Goal: Task Accomplishment & Management: Complete application form

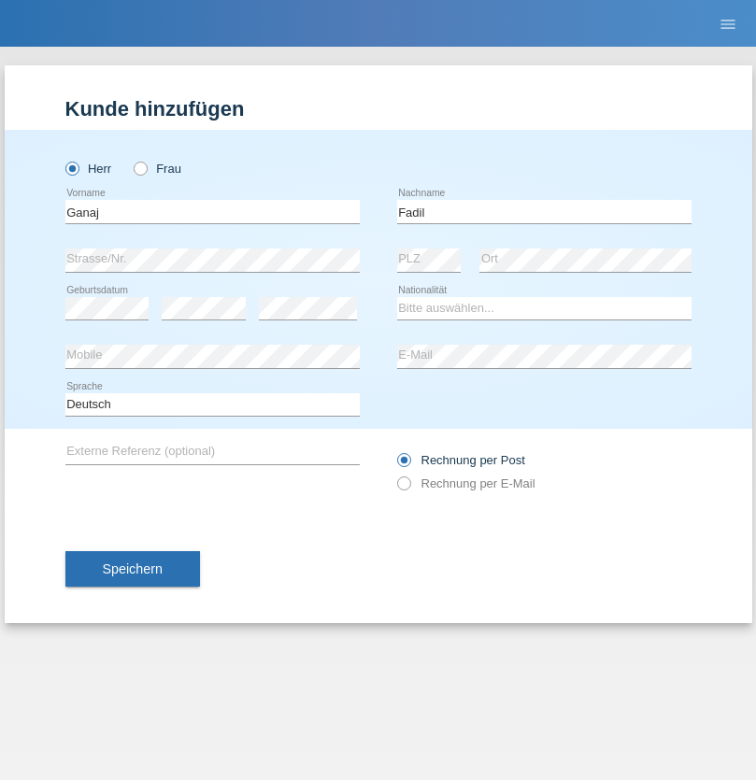
type input "Fadil"
select select "XK"
select select "C"
select select "11"
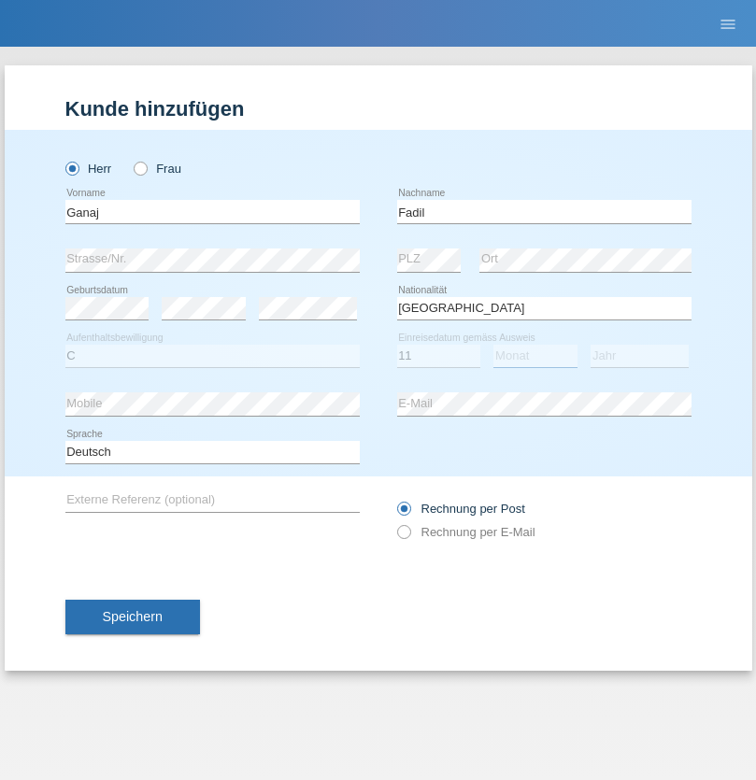
select select "08"
select select "2021"
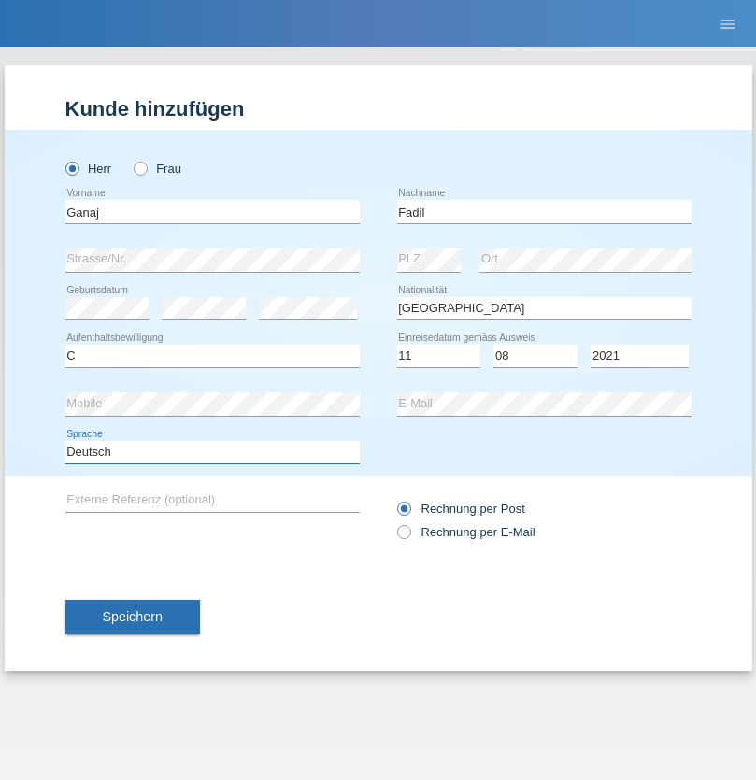
select select "en"
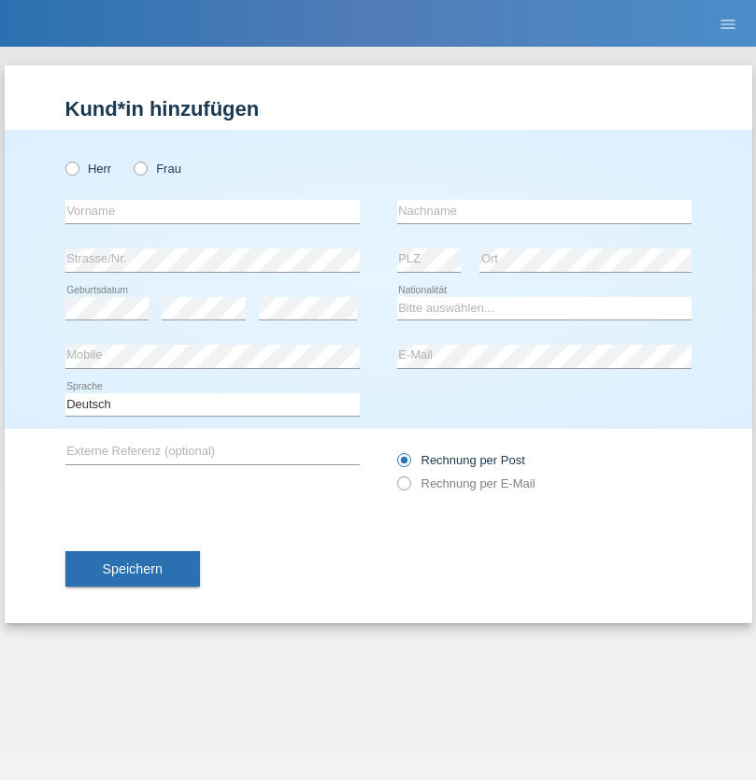
radio input "true"
click at [212, 211] on input "text" at bounding box center [212, 211] width 294 height 23
type input "Ibrahim"
click at [544, 211] on input "text" at bounding box center [544, 211] width 294 height 23
type input "Muja"
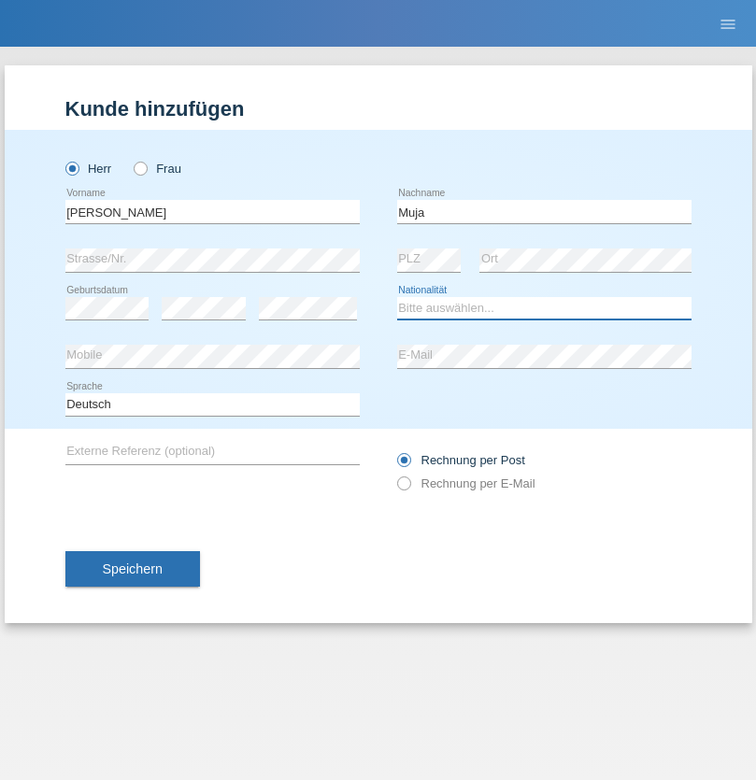
select select "XK"
select select "C"
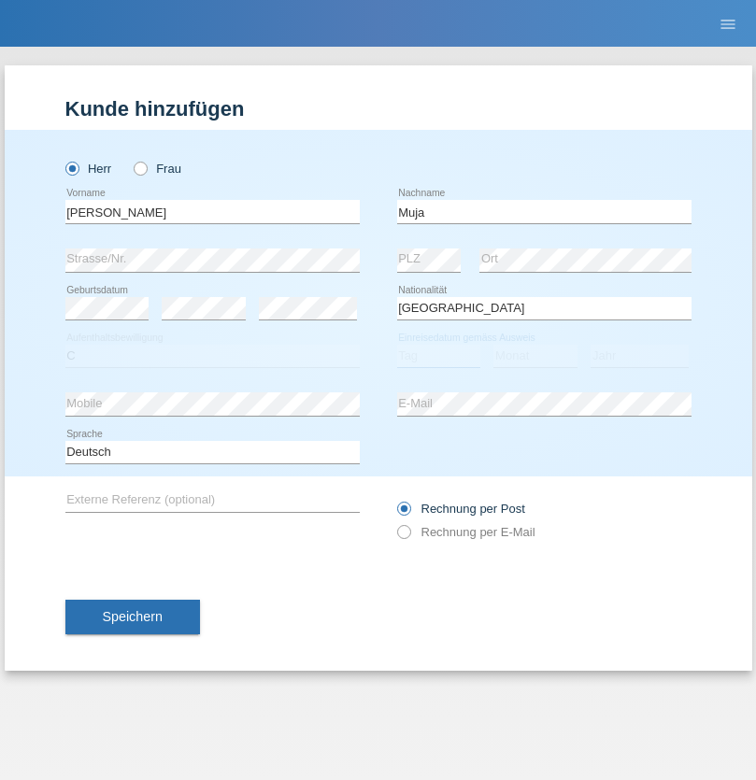
select select "03"
select select "07"
select select "2021"
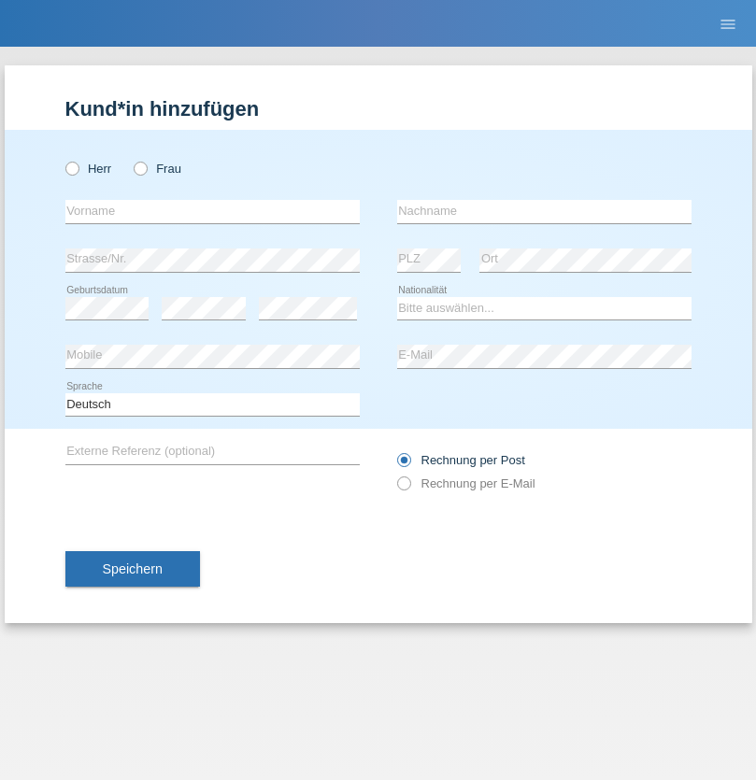
radio input "true"
click at [212, 211] on input "text" at bounding box center [212, 211] width 294 height 23
type input "[PERSON_NAME]"
click at [544, 211] on input "text" at bounding box center [544, 211] width 294 height 23
type input "Berger"
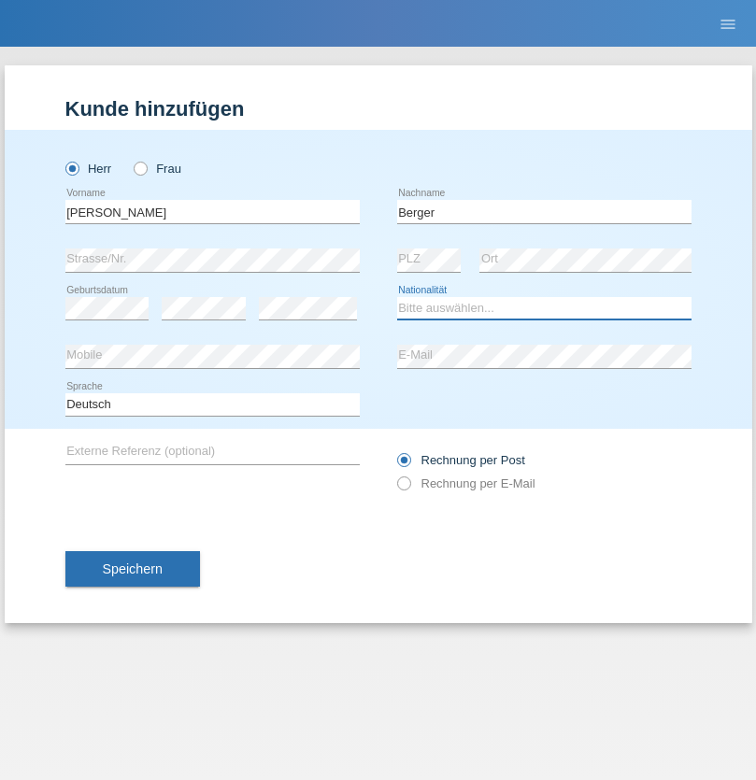
select select "CH"
radio input "true"
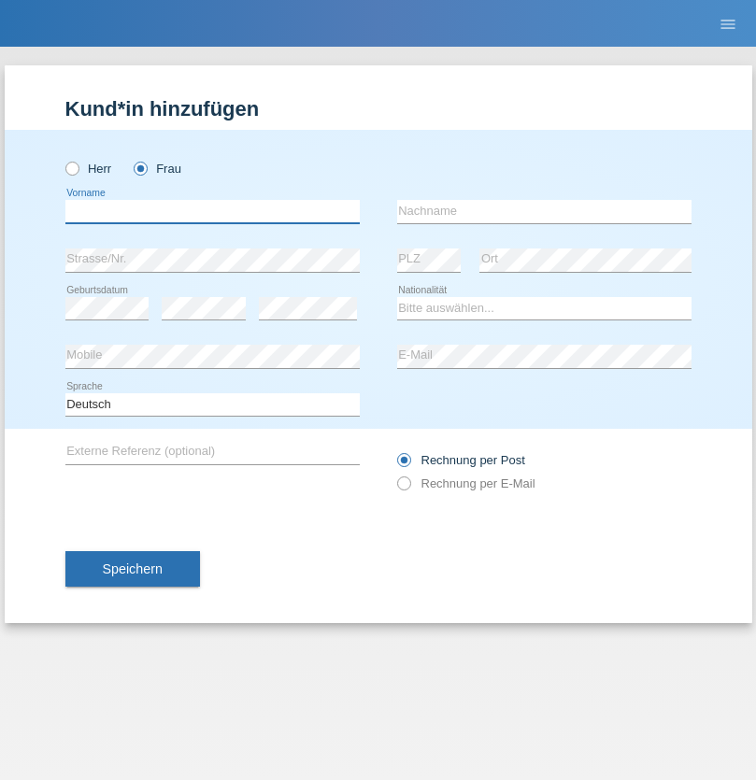
click at [212, 211] on input "text" at bounding box center [212, 211] width 294 height 23
type input "Teixeira da Silva Moço"
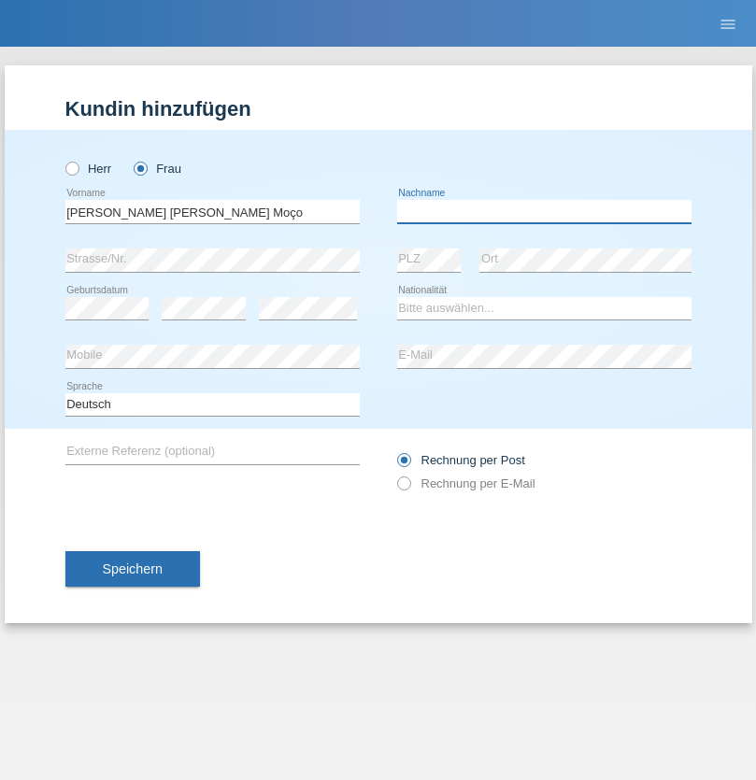
click at [544, 211] on input "text" at bounding box center [544, 211] width 294 height 23
type input "Paula"
select select "PT"
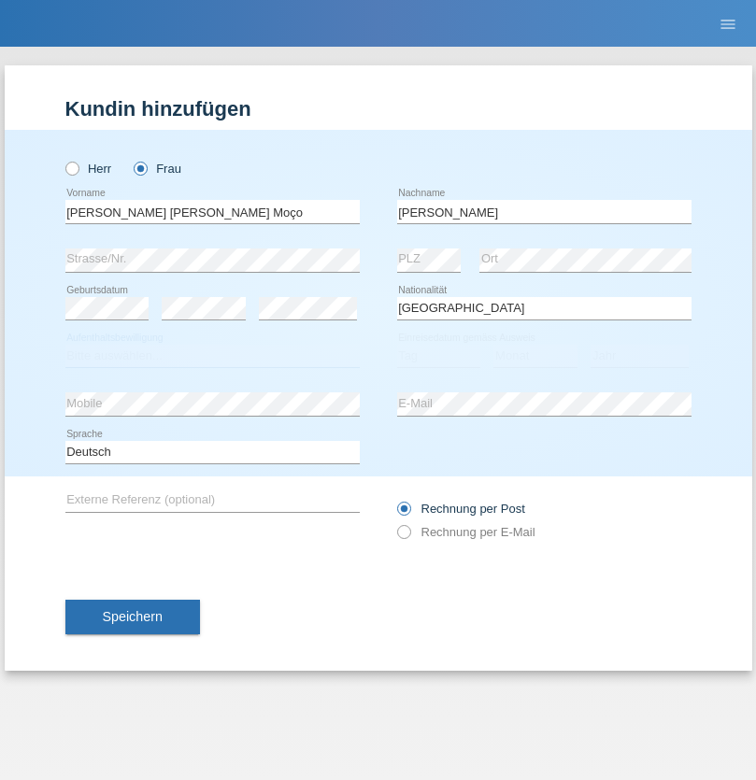
select select "C"
select select "28"
select select "03"
select select "2005"
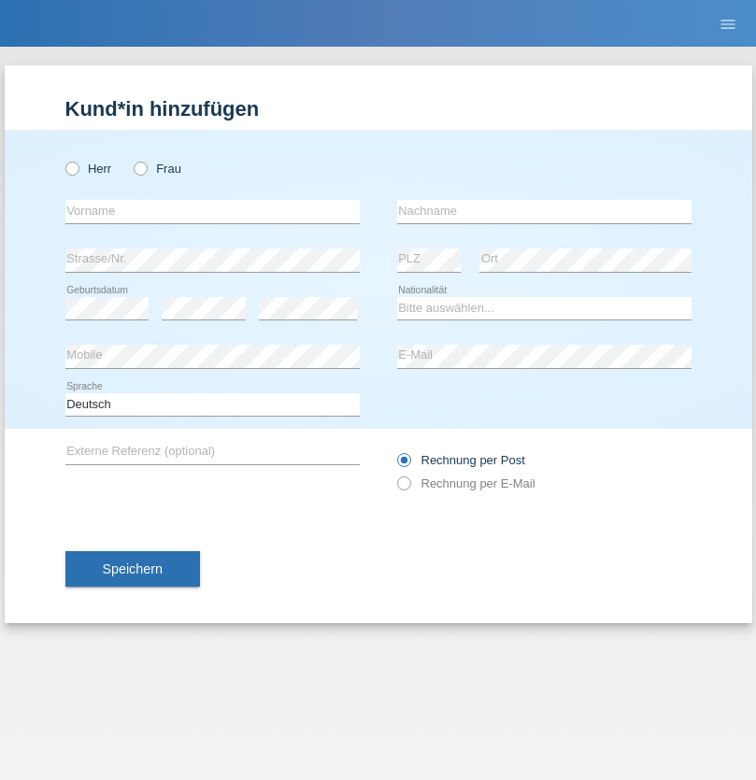
radio input "true"
click at [212, 211] on input "text" at bounding box center [212, 211] width 294 height 23
type input "Momand"
click at [544, 211] on input "text" at bounding box center [544, 211] width 294 height 23
type input "Azmat"
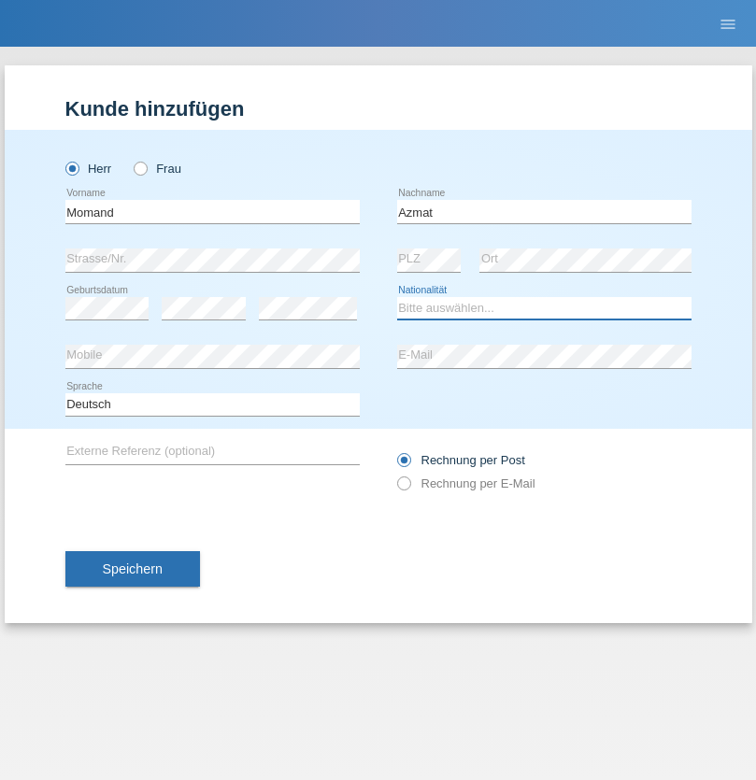
select select "CH"
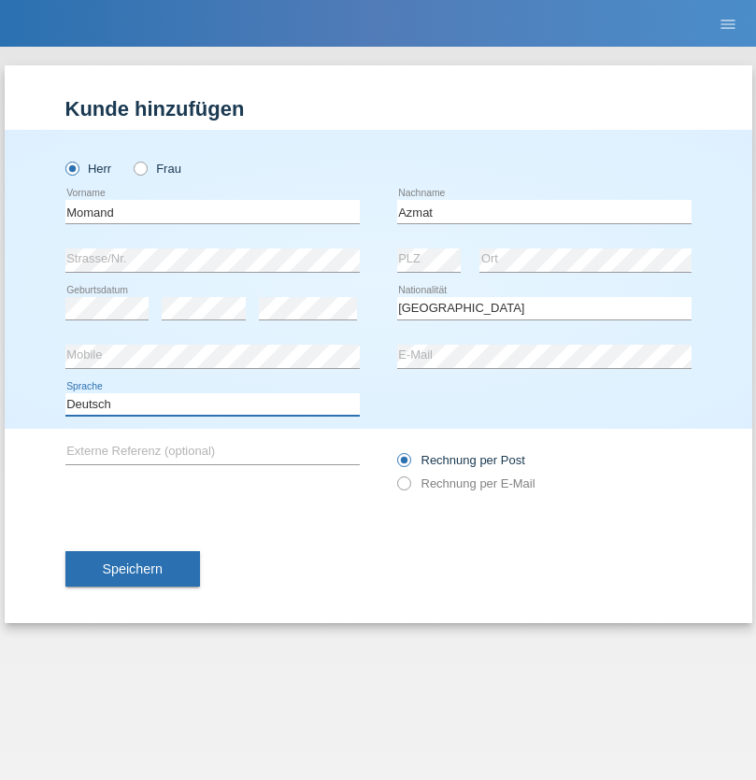
select select "en"
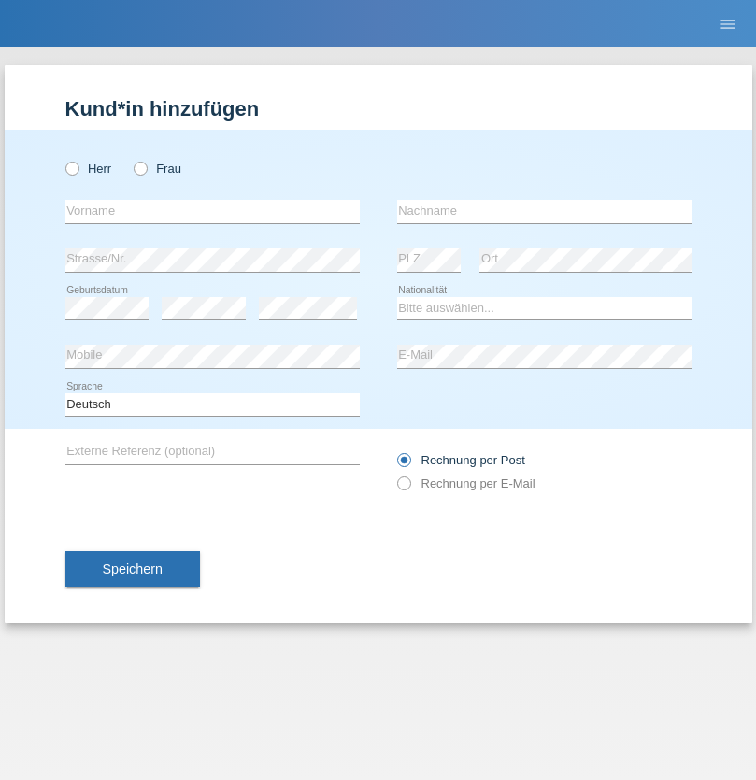
radio input "true"
click at [212, 211] on input "text" at bounding box center [212, 211] width 294 height 23
type input "Allan"
click at [544, 211] on input "text" at bounding box center [544, 211] width 294 height 23
type input "Theurillat"
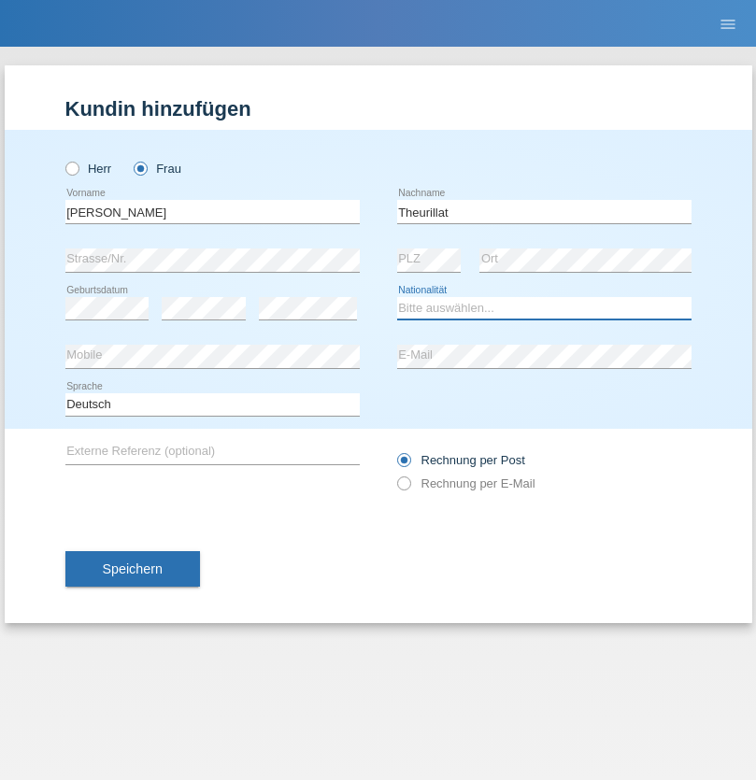
select select "CH"
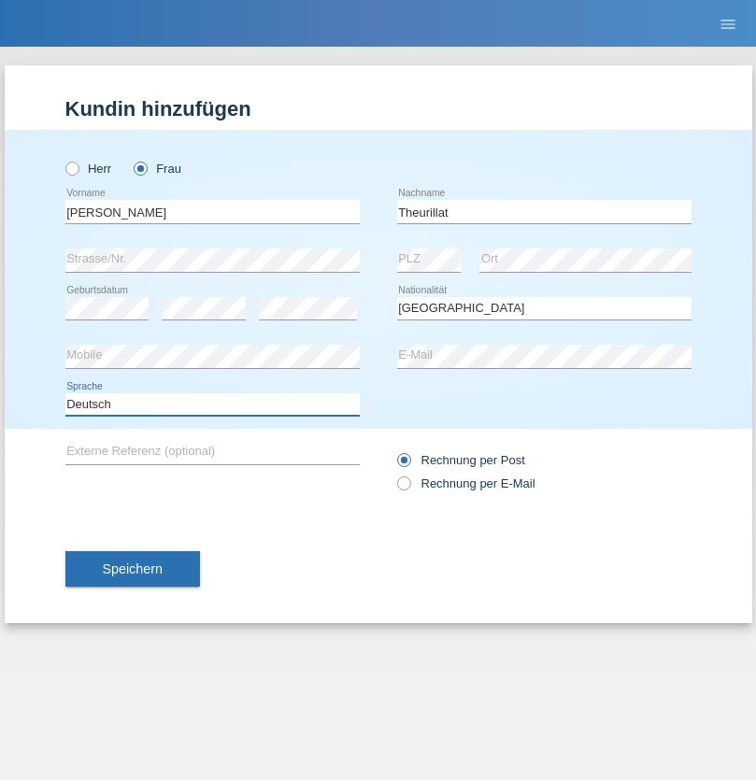
select select "en"
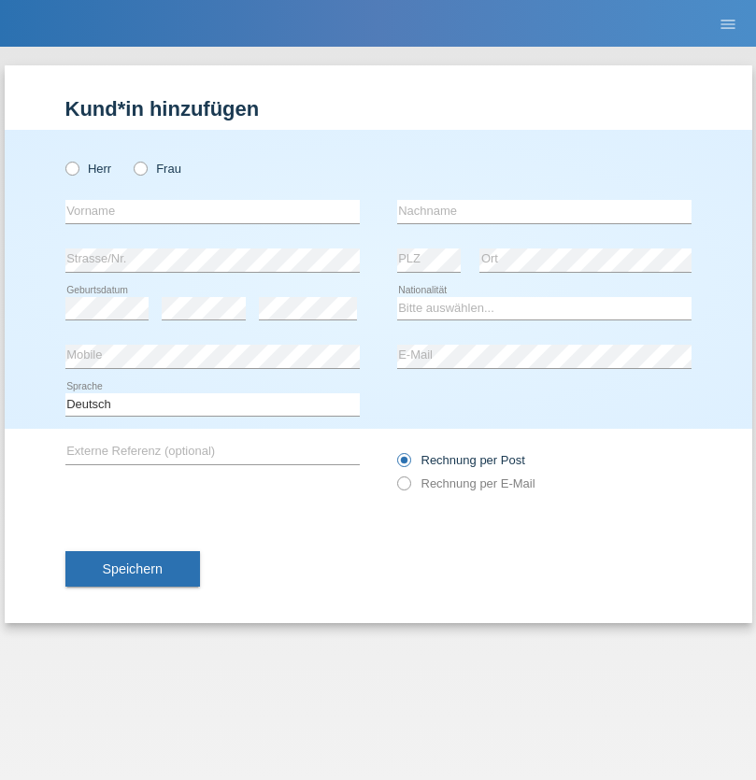
radio input "true"
click at [212, 211] on input "text" at bounding box center [212, 211] width 294 height 23
type input "Jack"
click at [544, 211] on input "text" at bounding box center [544, 211] width 294 height 23
type input "Graf"
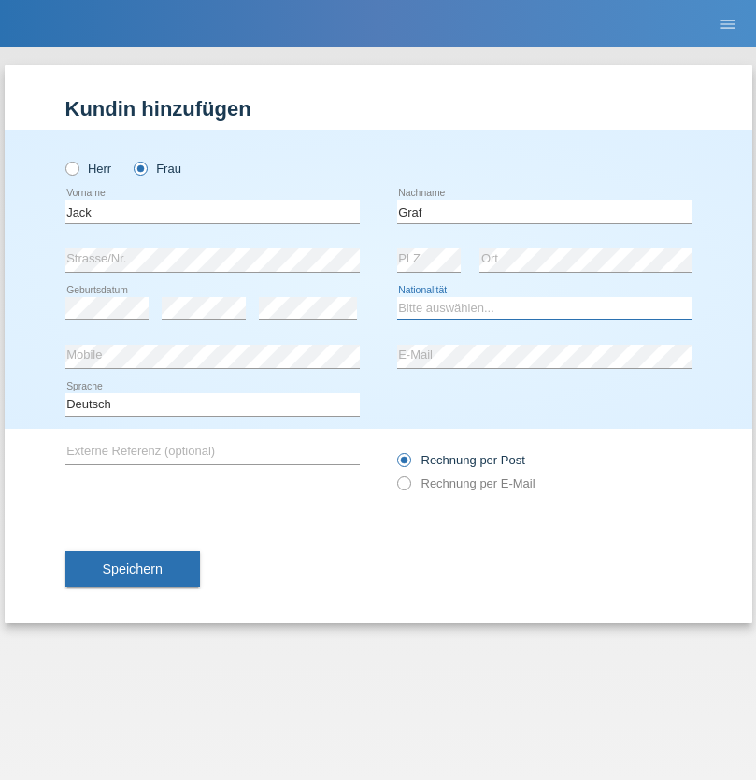
select select "CH"
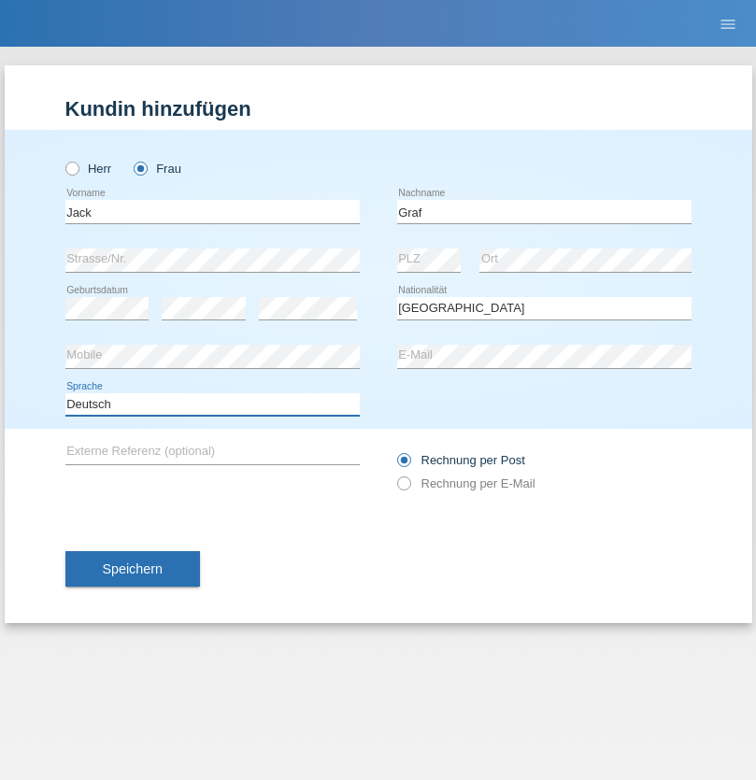
select select "en"
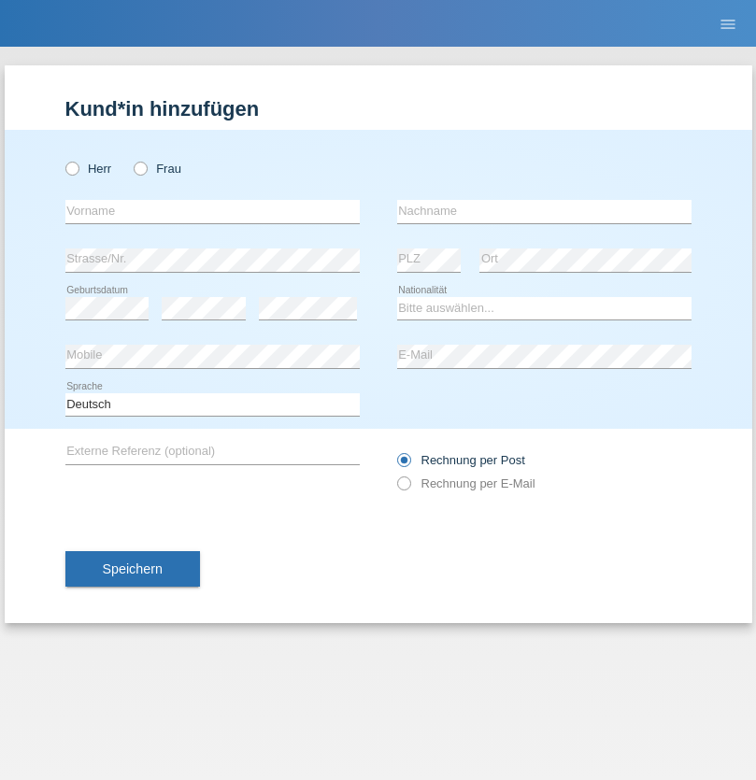
radio input "true"
click at [212, 211] on input "text" at bounding box center [212, 211] width 294 height 23
type input "Teklay"
click at [544, 211] on input "text" at bounding box center [544, 211] width 294 height 23
type input "Fiori"
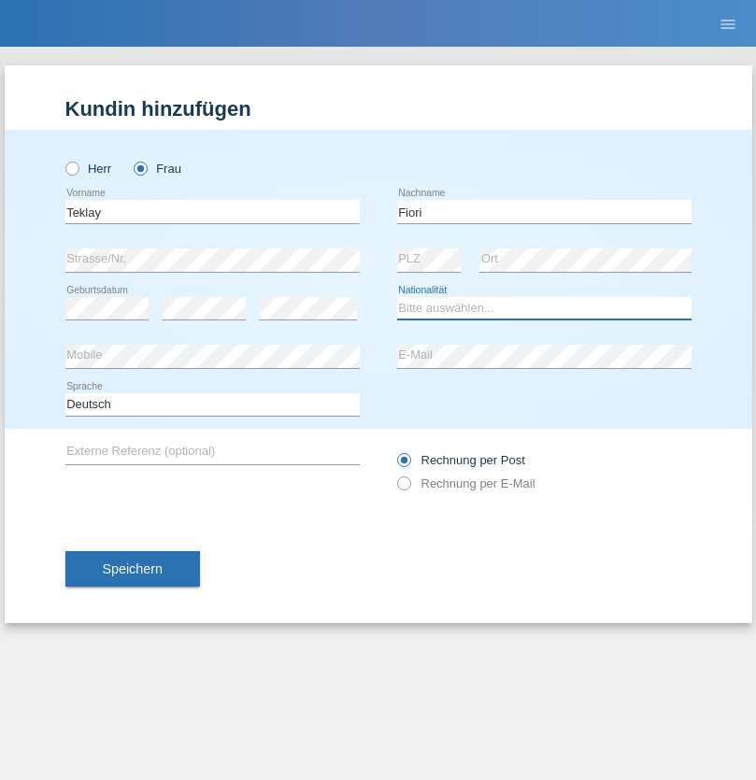
select select "ER"
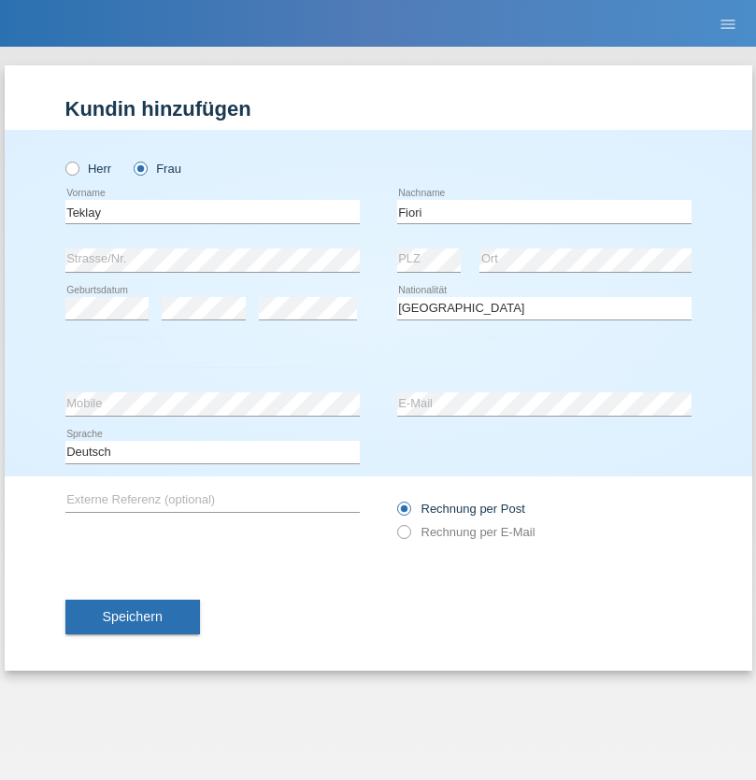
select select "C"
select select "11"
select select "08"
select select "2021"
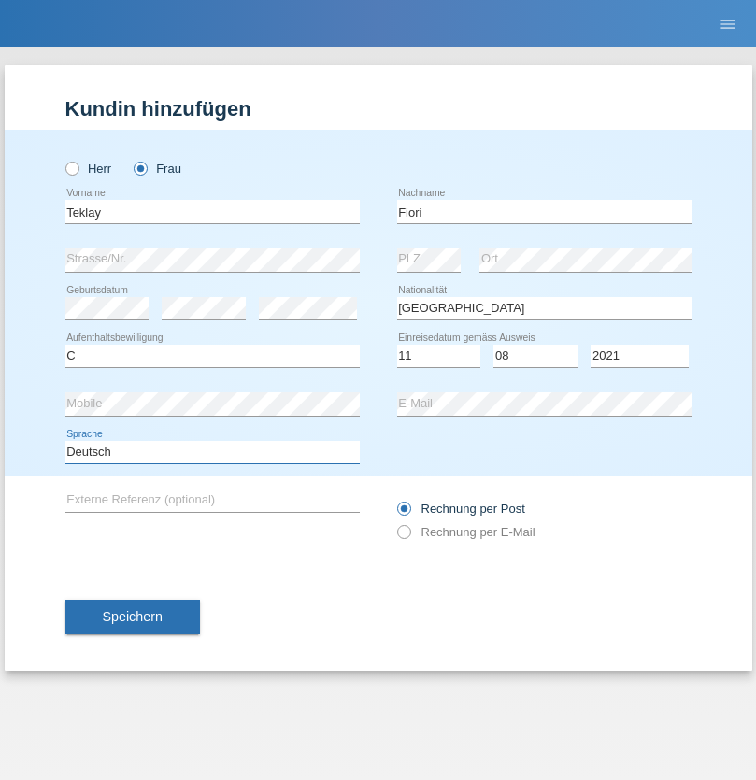
select select "en"
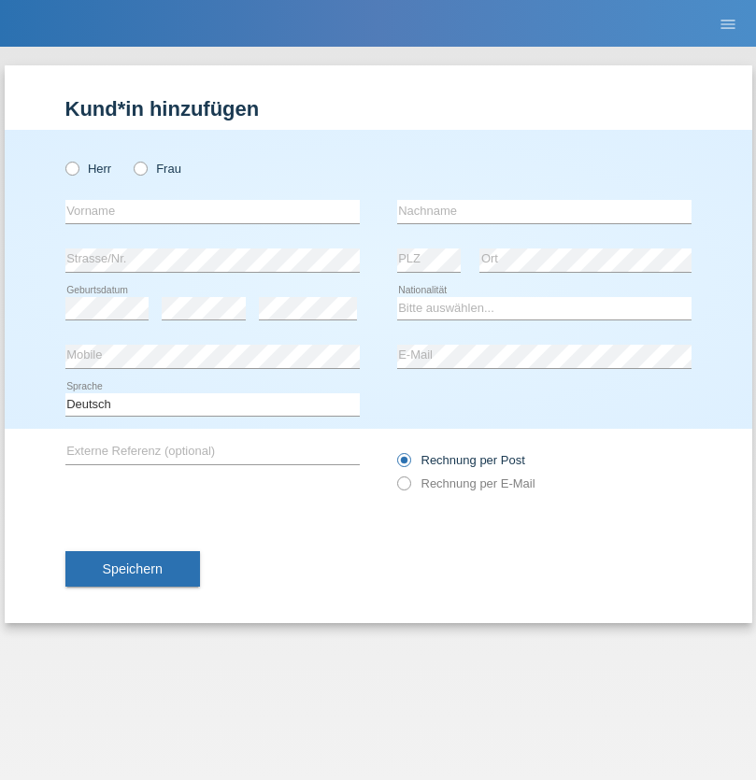
radio input "true"
click at [212, 211] on input "text" at bounding box center [212, 211] width 294 height 23
type input "Sadia"
click at [544, 211] on input "text" at bounding box center [544, 211] width 294 height 23
type input "Nejmaoui"
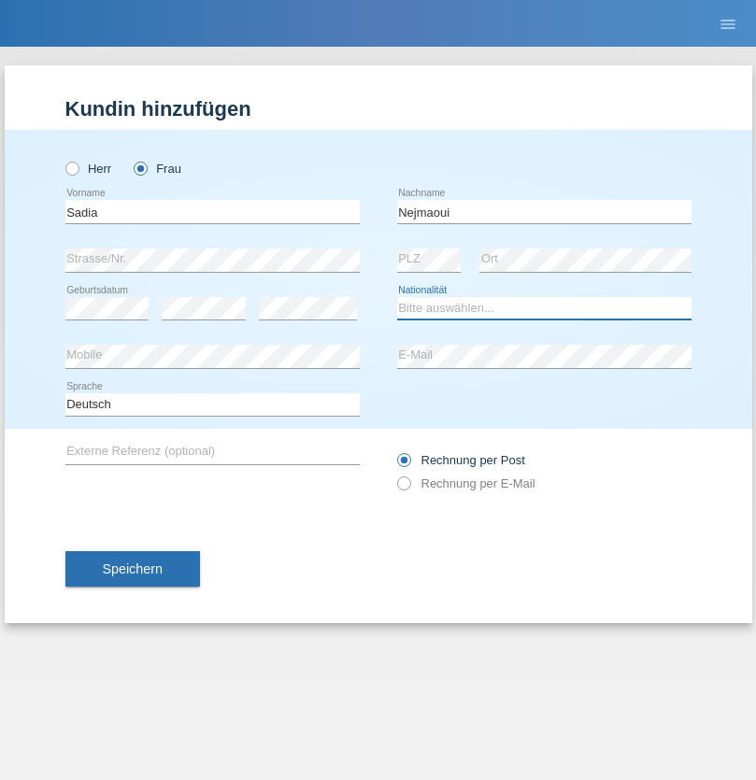
select select "MA"
select select "C"
select select "01"
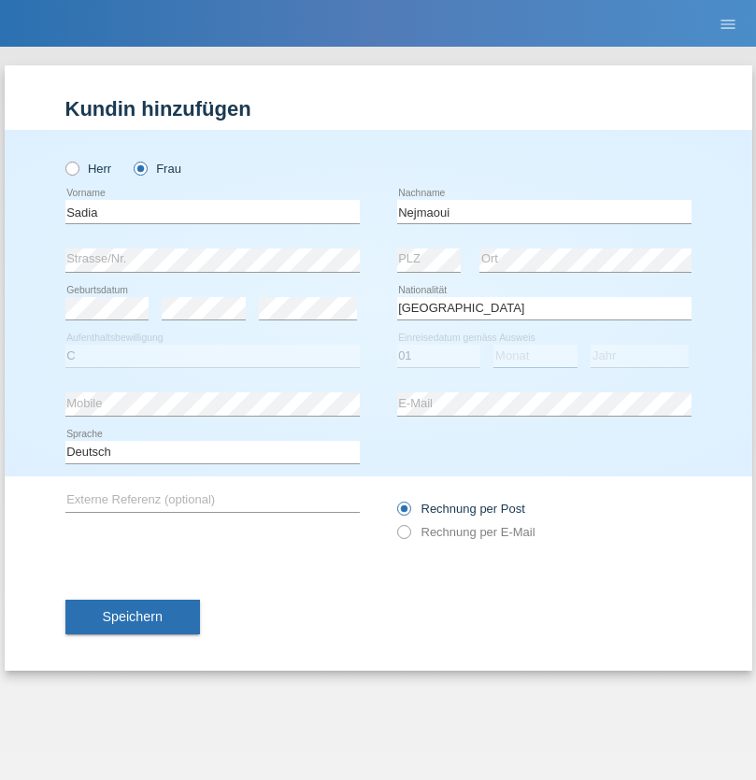
select select "06"
select select "1964"
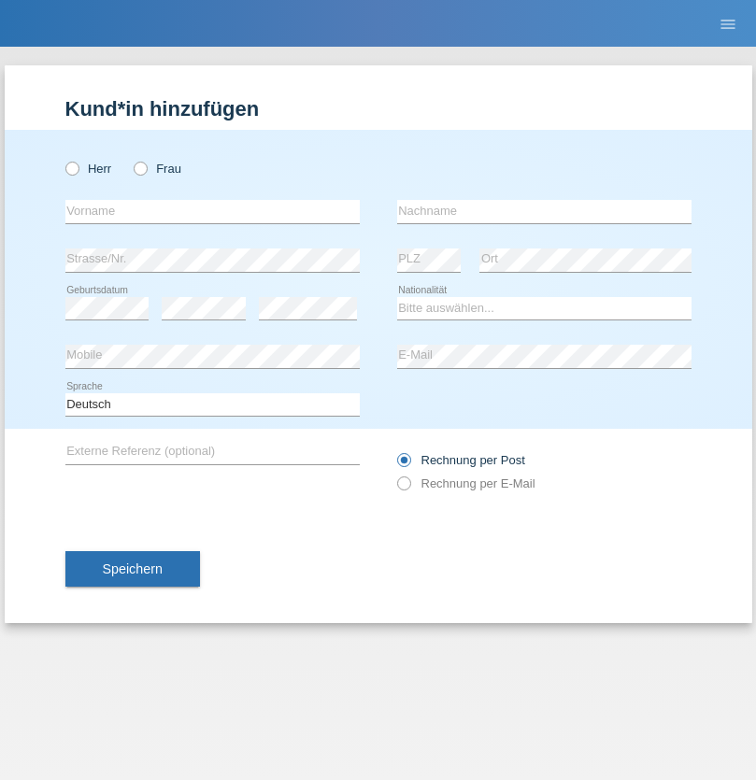
radio input "true"
click at [212, 211] on input "text" at bounding box center [212, 211] width 294 height 23
type input "Carlos"
click at [544, 211] on input "text" at bounding box center [544, 211] width 294 height 23
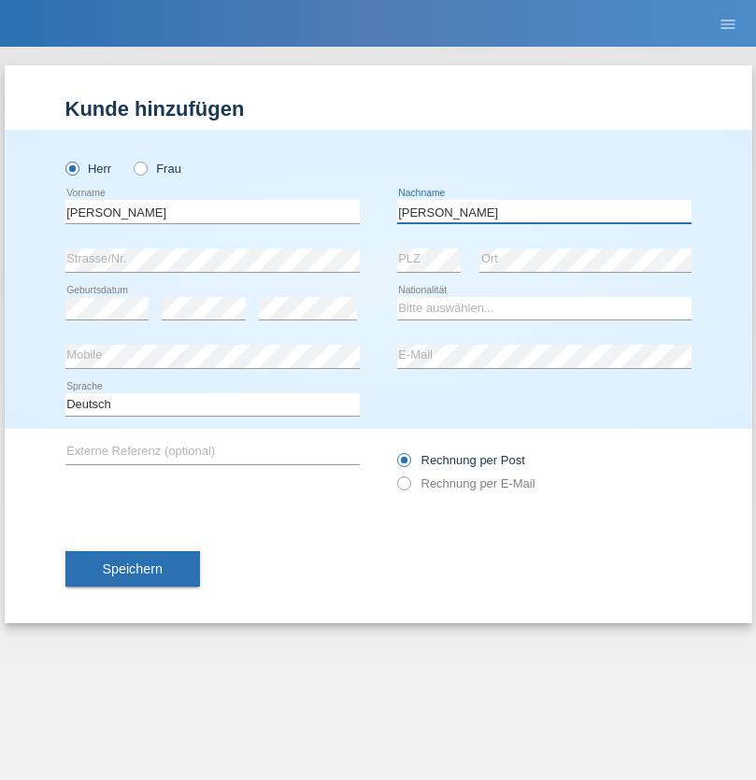
type input "Nobrega"
select select "CH"
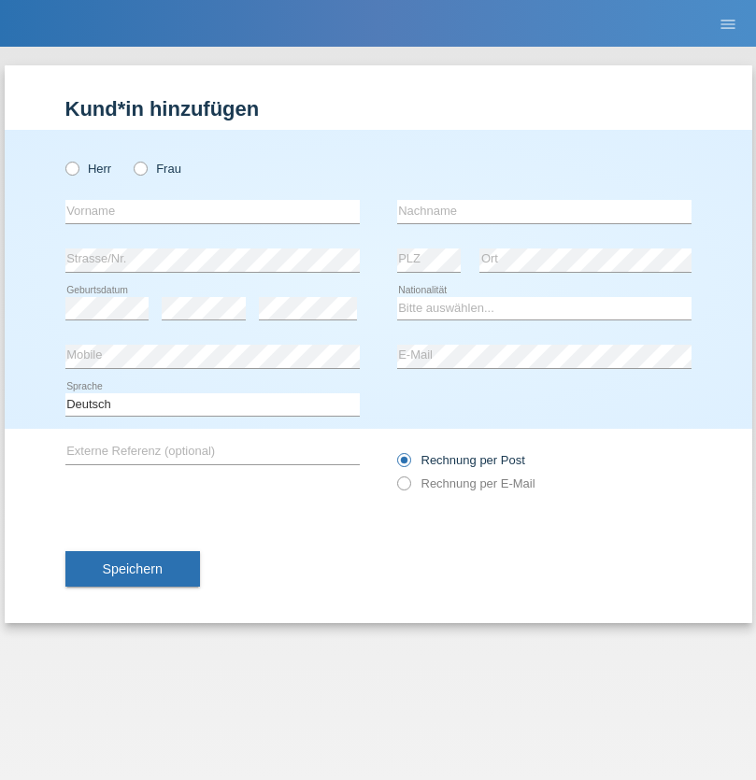
radio input "true"
click at [212, 211] on input "text" at bounding box center [212, 211] width 294 height 23
type input "Thivagaran"
click at [544, 211] on input "text" at bounding box center [544, 211] width 294 height 23
type input "Selvanayagam"
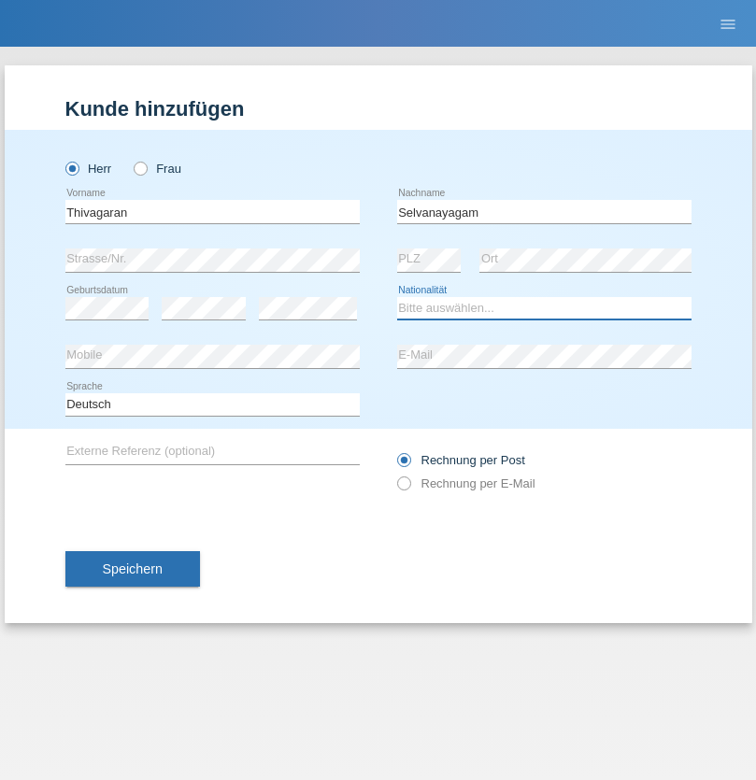
select select "LK"
select select "C"
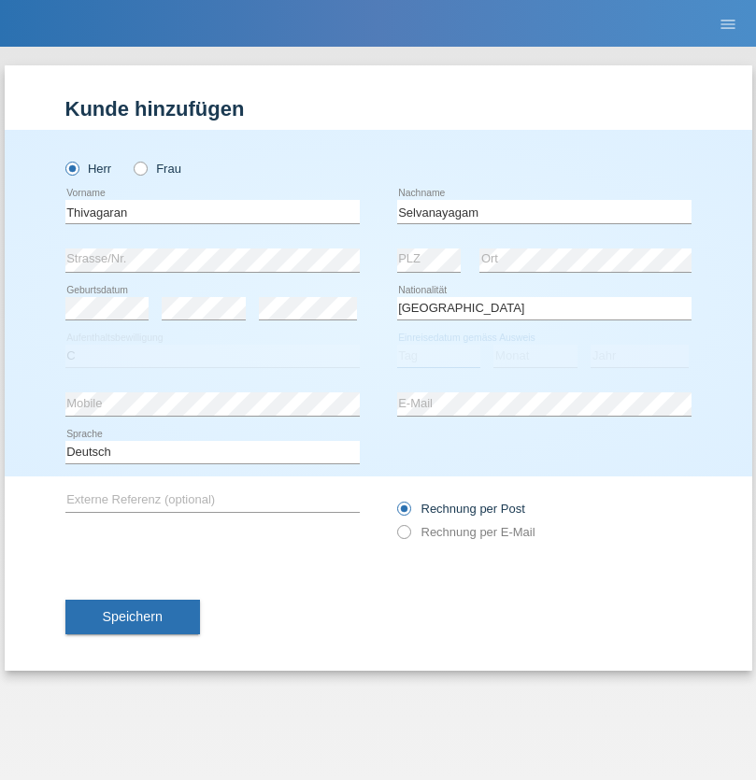
select select "23"
select select "03"
select select "2021"
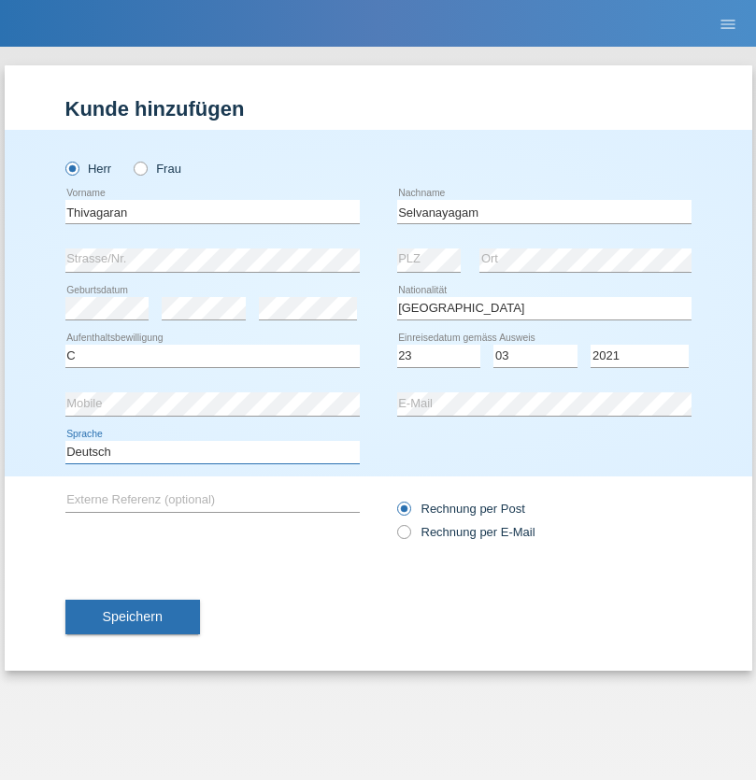
select select "en"
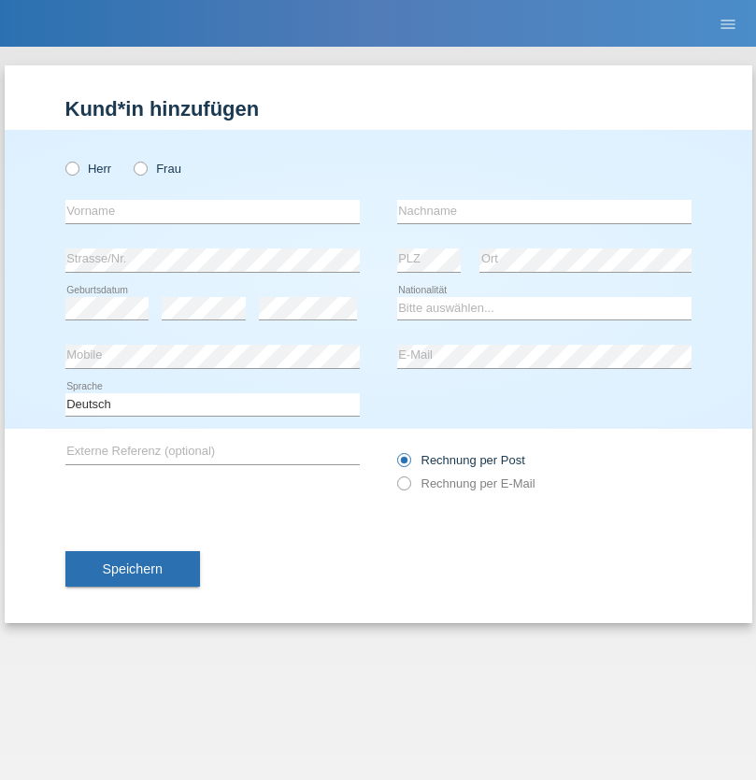
radio input "true"
click at [212, 211] on input "text" at bounding box center [212, 211] width 294 height 23
type input "[PERSON_NAME]"
click at [544, 211] on input "text" at bounding box center [544, 211] width 294 height 23
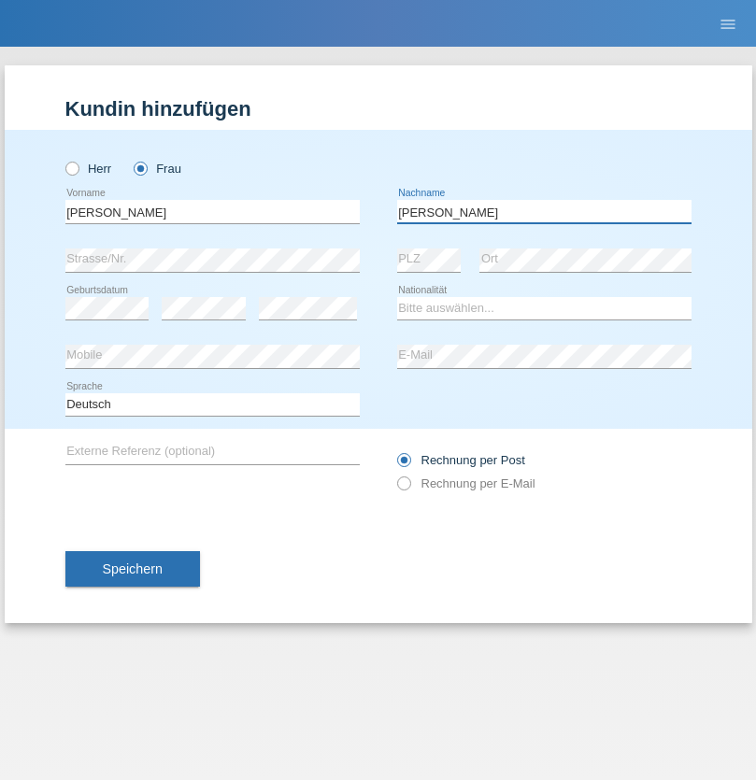
type input "[PERSON_NAME]"
select select "CH"
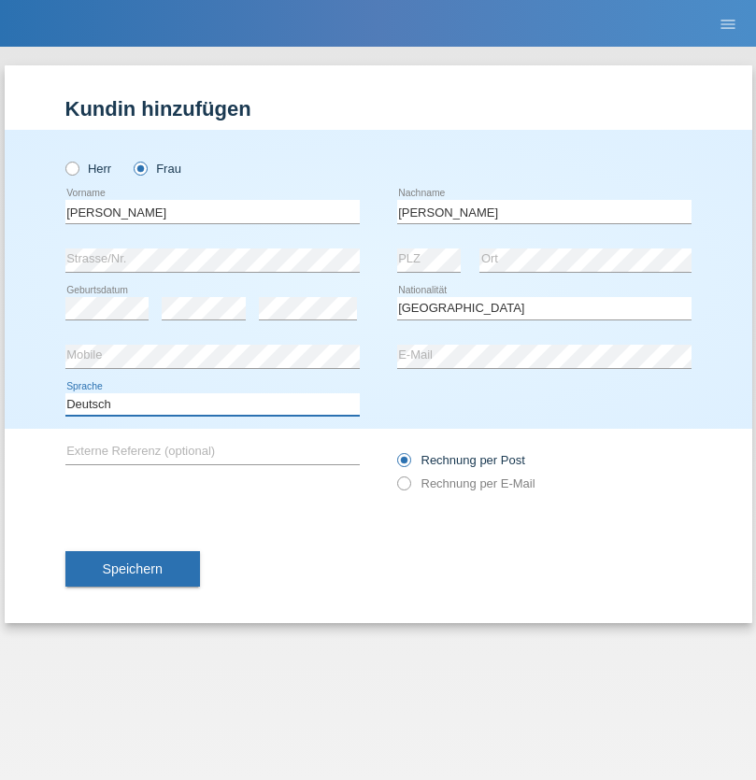
select select "en"
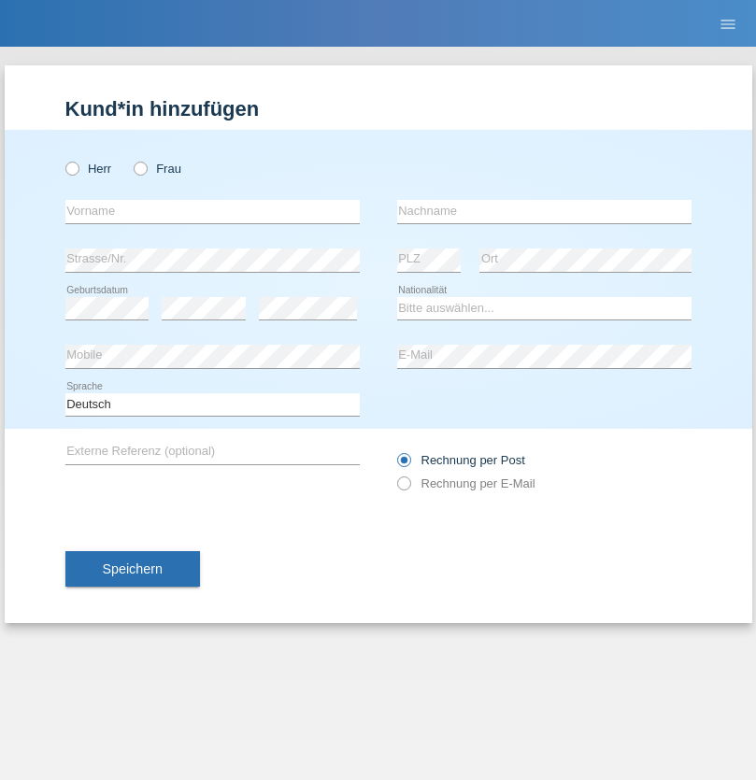
radio input "true"
click at [212, 211] on input "text" at bounding box center [212, 211] width 294 height 23
type input "Tymur"
click at [544, 211] on input "text" at bounding box center [544, 211] width 294 height 23
type input "Hunderchuk"
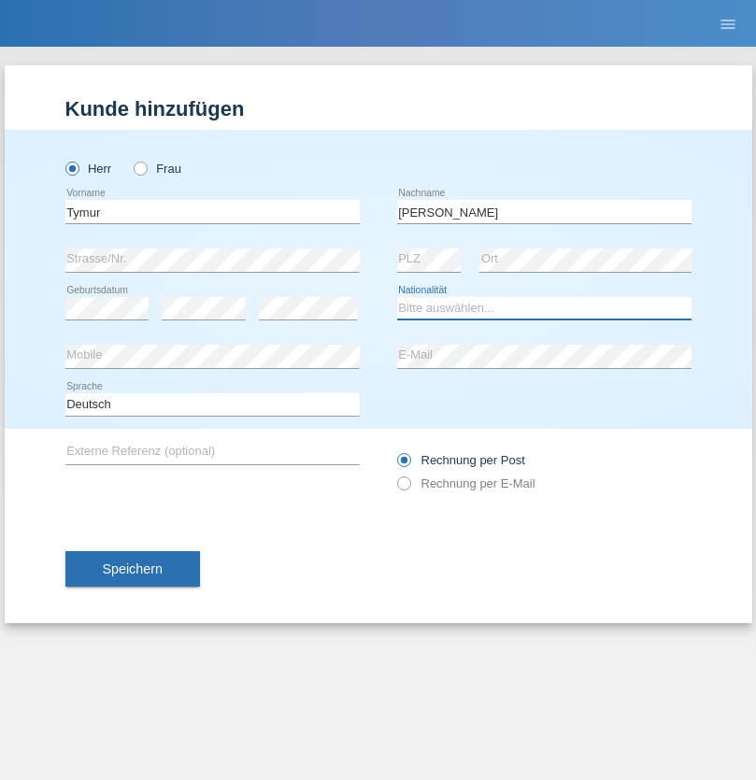
select select "UA"
select select "C"
select select "20"
select select "08"
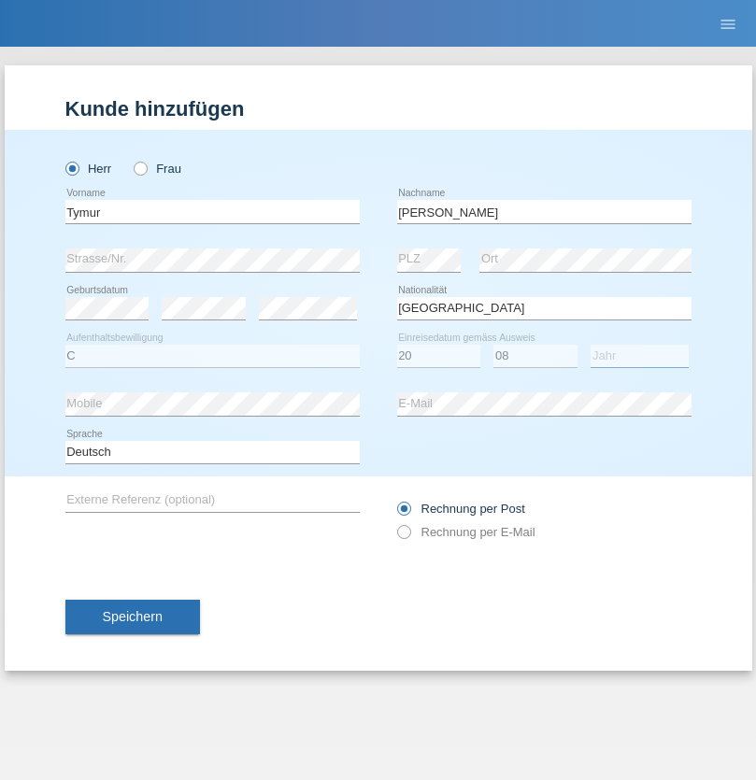
select select "2021"
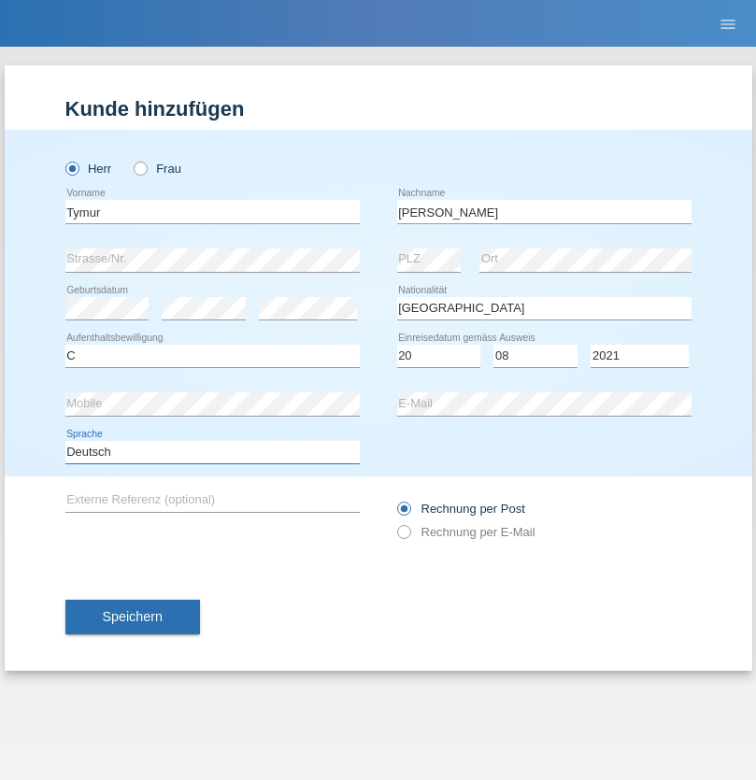
select select "en"
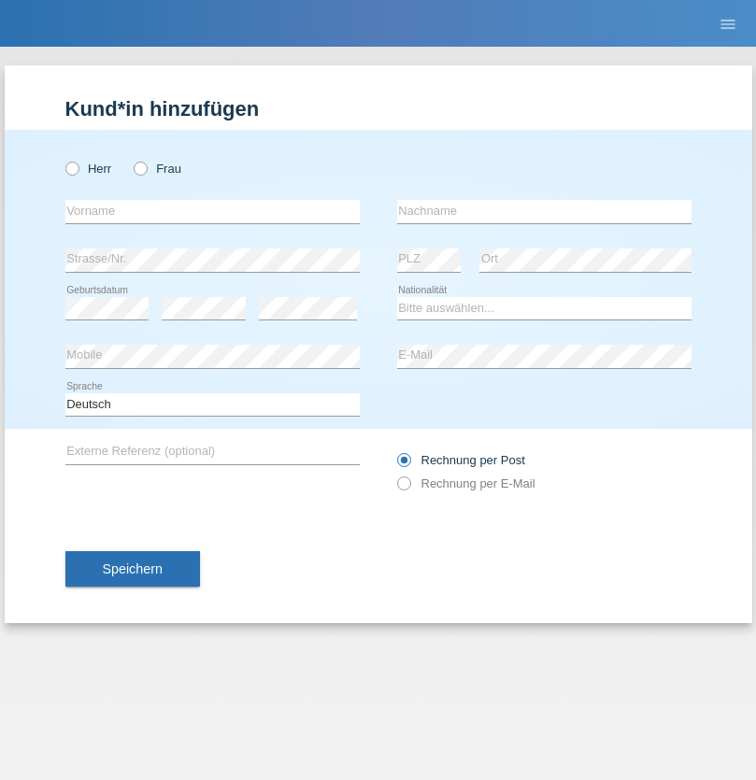
radio input "true"
click at [212, 211] on input "text" at bounding box center [212, 211] width 294 height 23
type input "Tymur"
click at [544, 211] on input "text" at bounding box center [544, 211] width 294 height 23
type input "Hunderchuj"
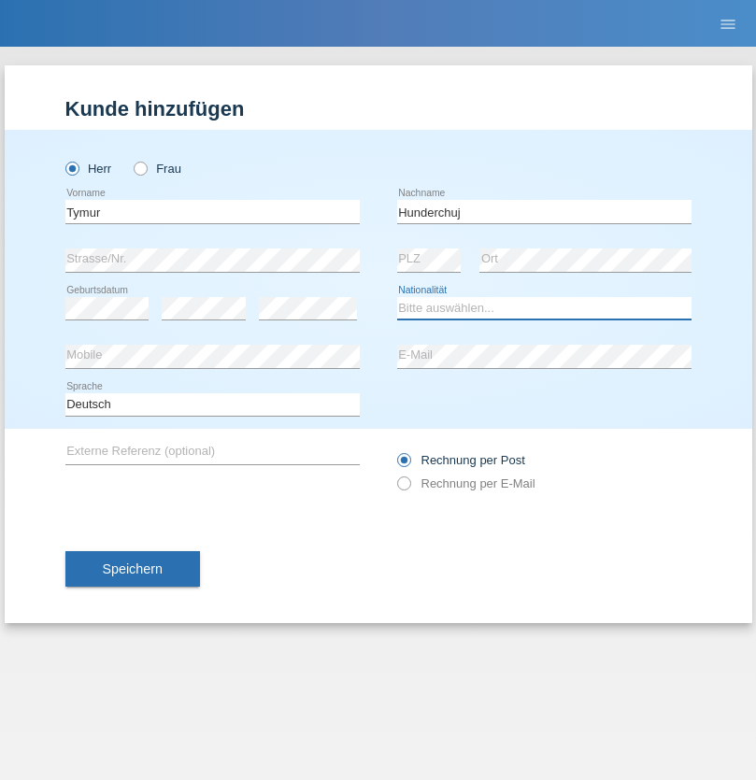
select select "UA"
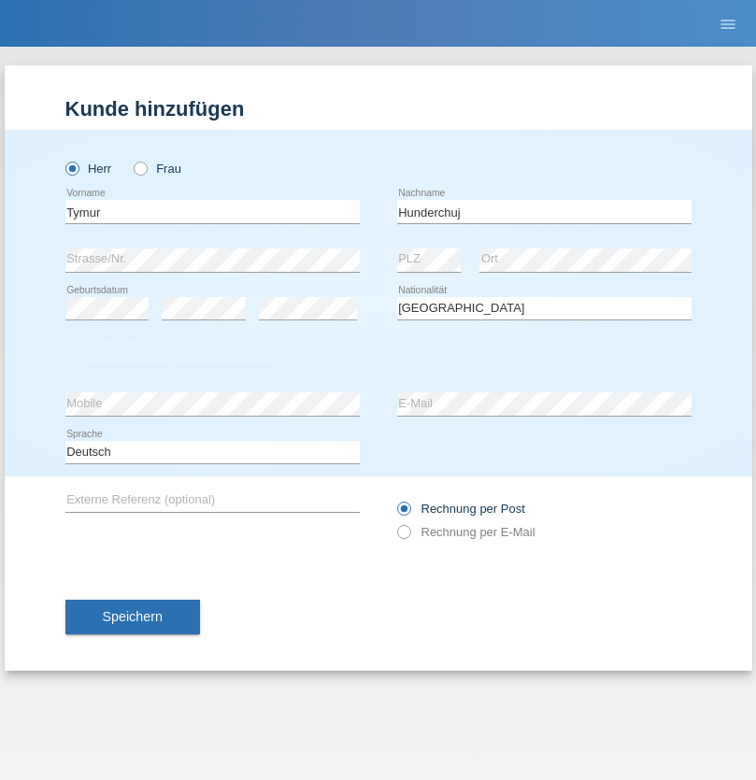
select select "C"
select select "20"
select select "08"
select select "2021"
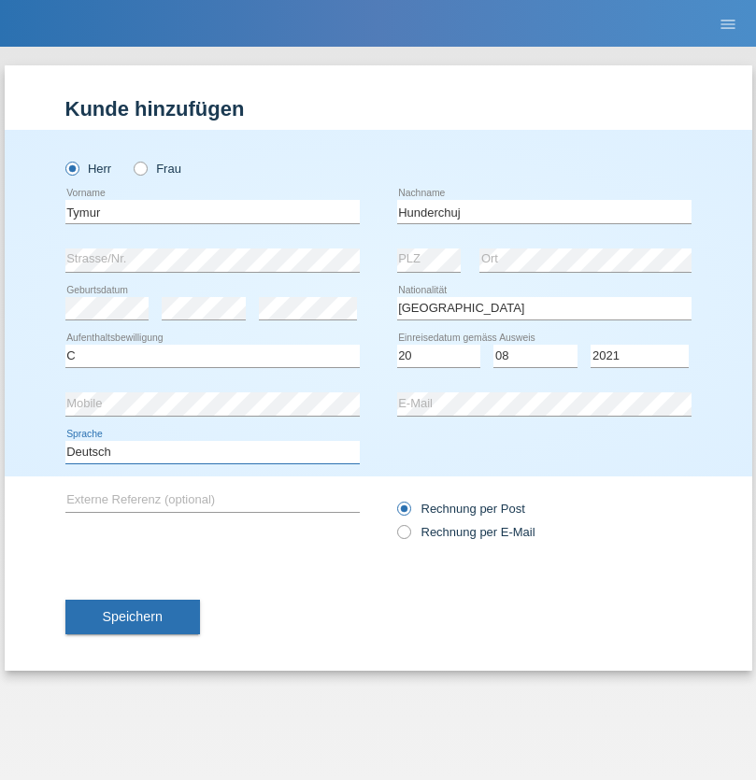
select select "en"
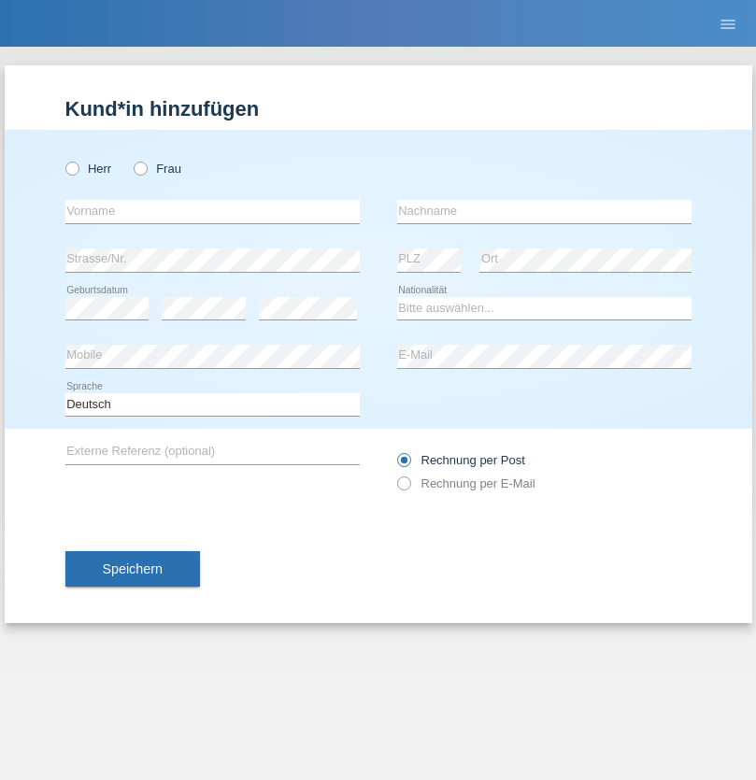
radio input "true"
click at [212, 211] on input "text" at bounding box center [212, 211] width 294 height 23
type input "[PERSON_NAME]"
click at [544, 211] on input "text" at bounding box center [544, 211] width 294 height 23
type input "Tropp"
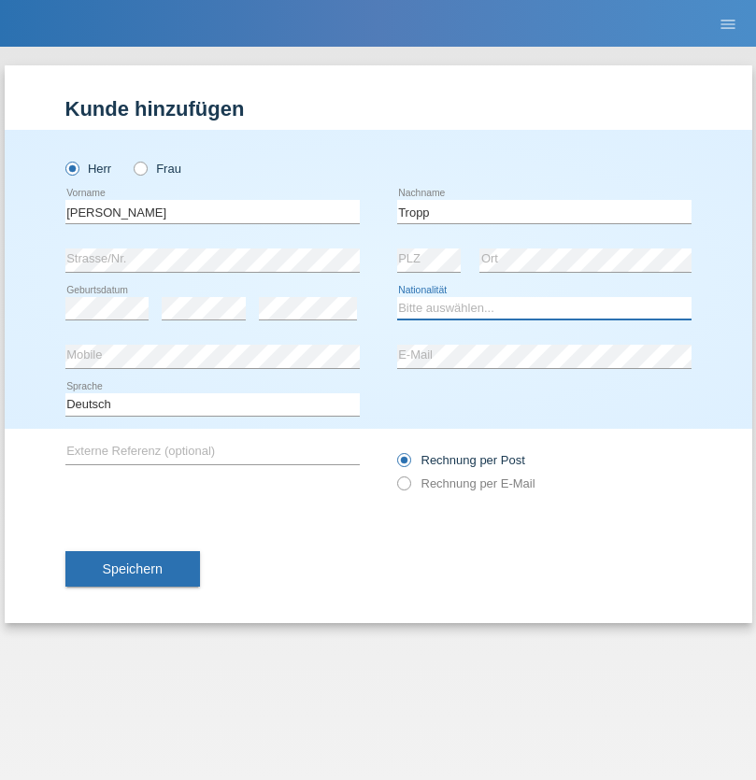
select select "SK"
select select "C"
select select "11"
select select "08"
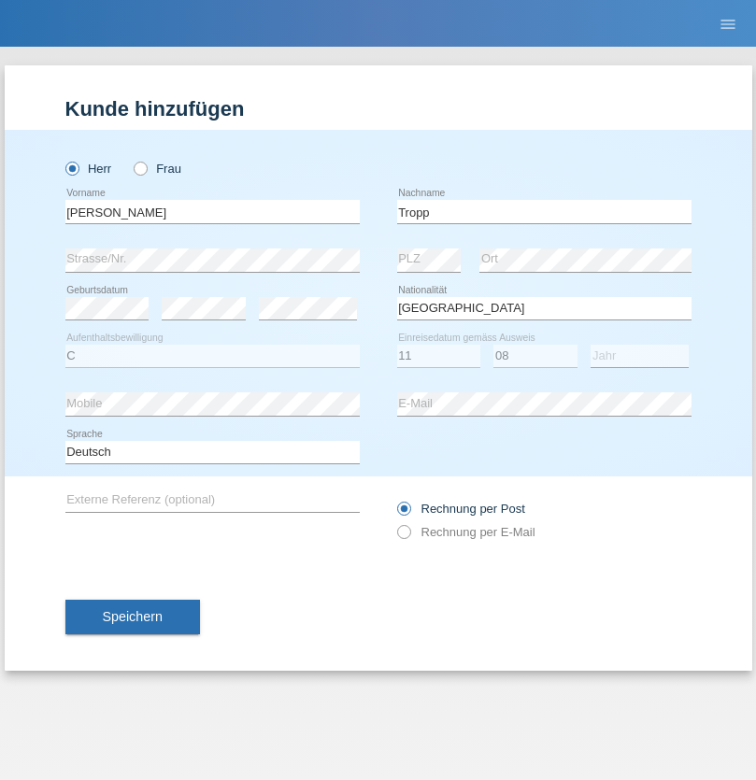
select select "2021"
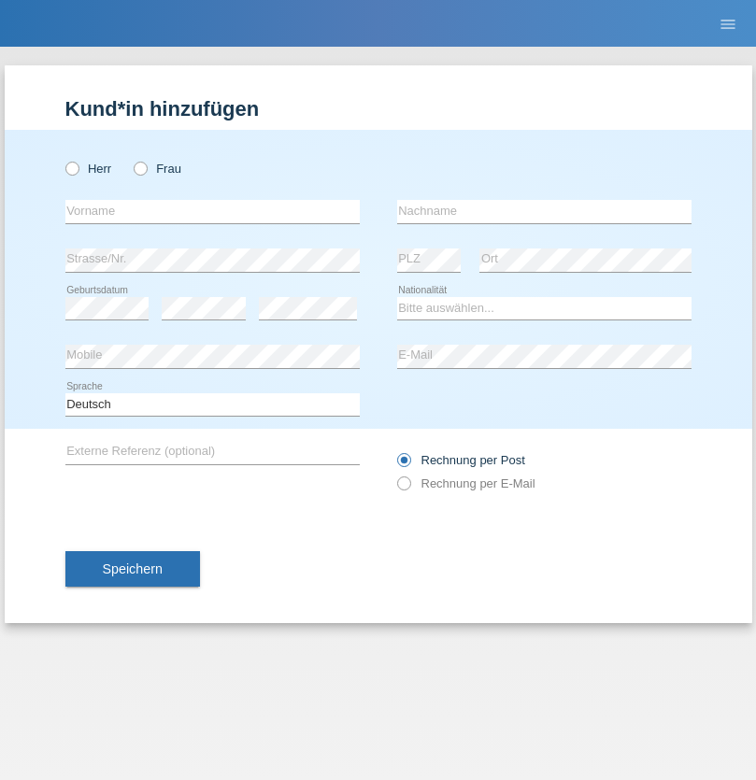
radio input "true"
click at [212, 211] on input "text" at bounding box center [212, 211] width 294 height 23
type input "[PERSON_NAME]"
click at [544, 211] on input "text" at bounding box center [544, 211] width 294 height 23
type input "Ringle"
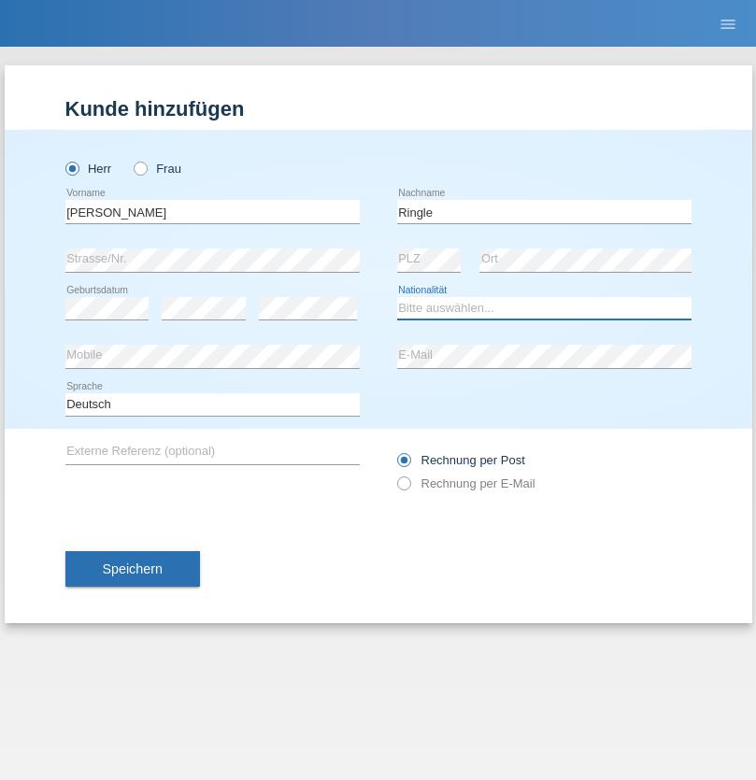
select select "DE"
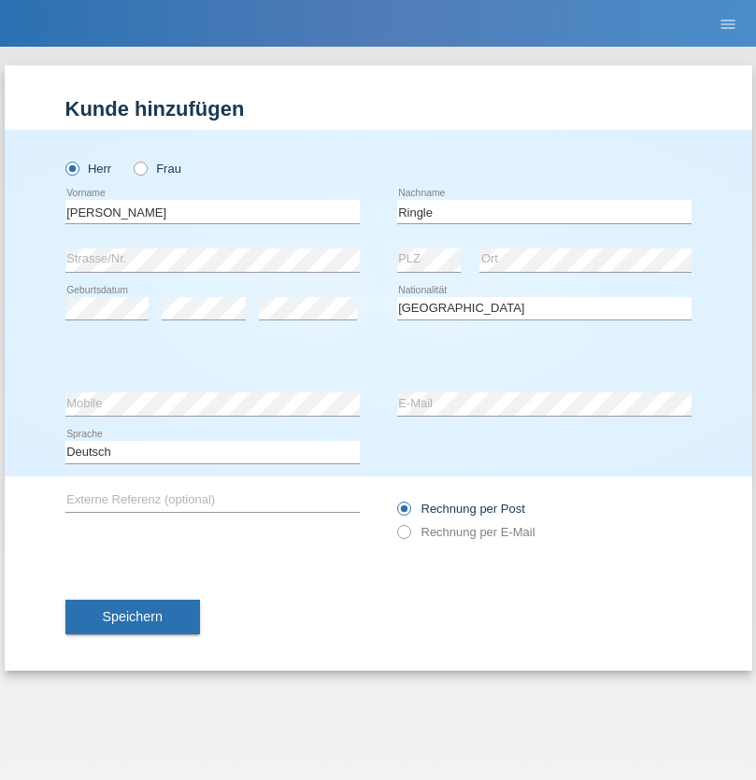
select select "C"
select select "06"
select select "01"
select select "2021"
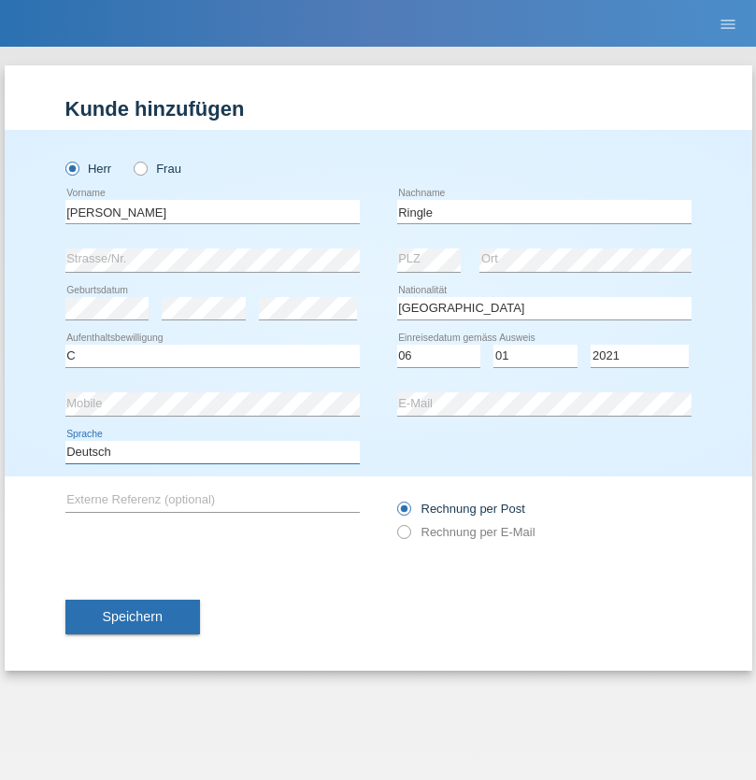
select select "en"
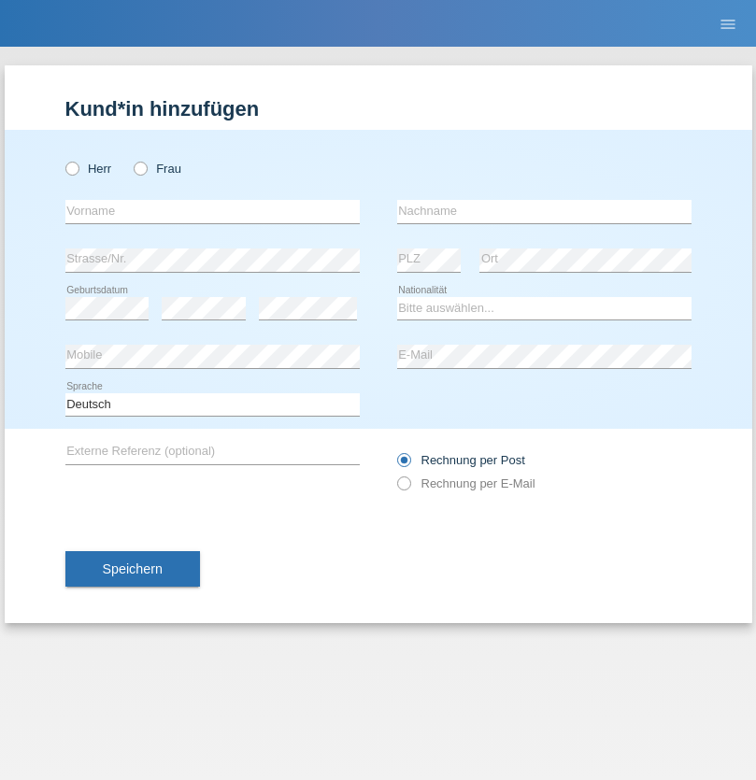
radio input "true"
click at [212, 211] on input "text" at bounding box center [212, 211] width 294 height 23
type input "Junior"
click at [544, 211] on input "text" at bounding box center [544, 211] width 294 height 23
type input "Mauricio"
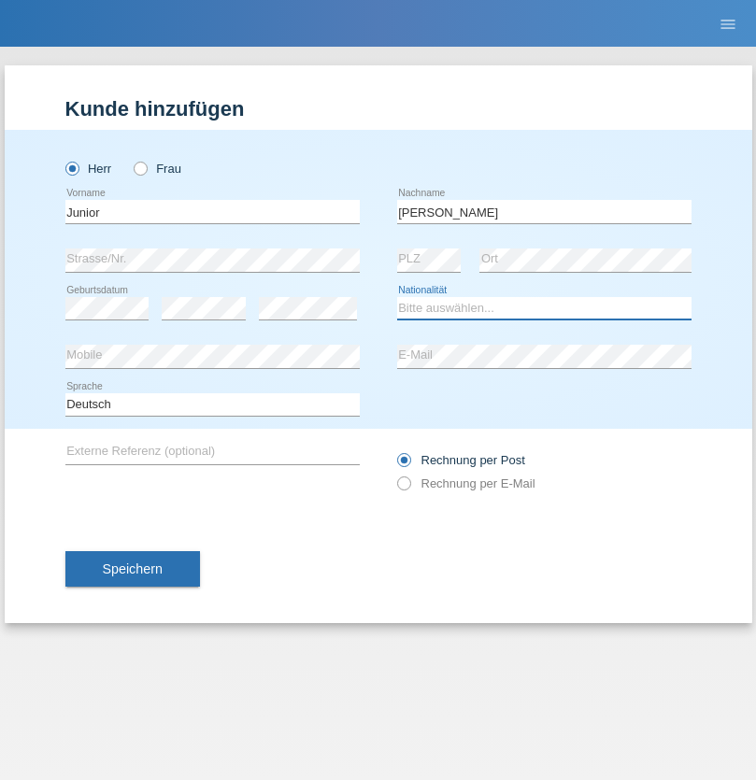
select select "CH"
radio input "true"
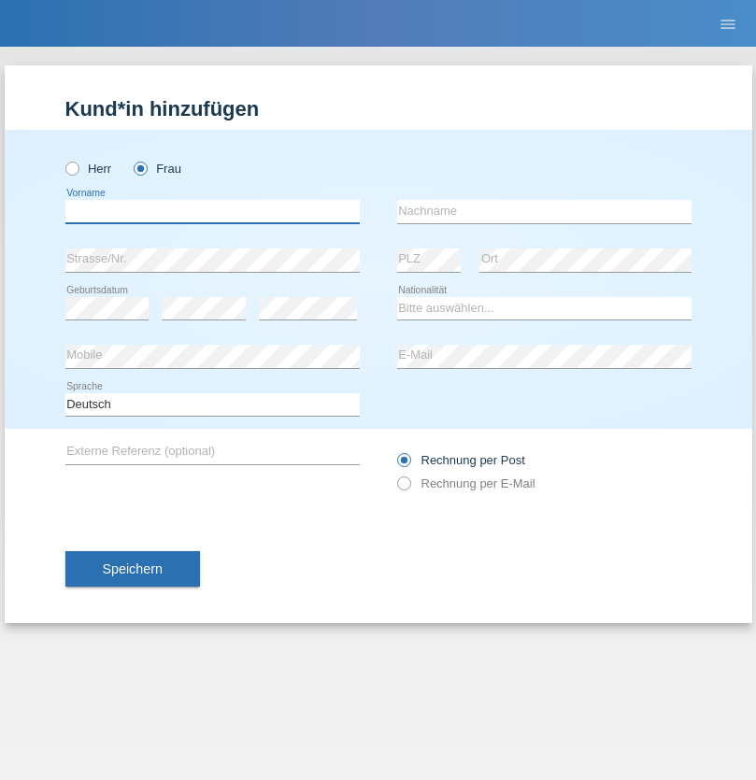
click at [212, 211] on input "text" at bounding box center [212, 211] width 294 height 23
type input "[PERSON_NAME] [PERSON_NAME]"
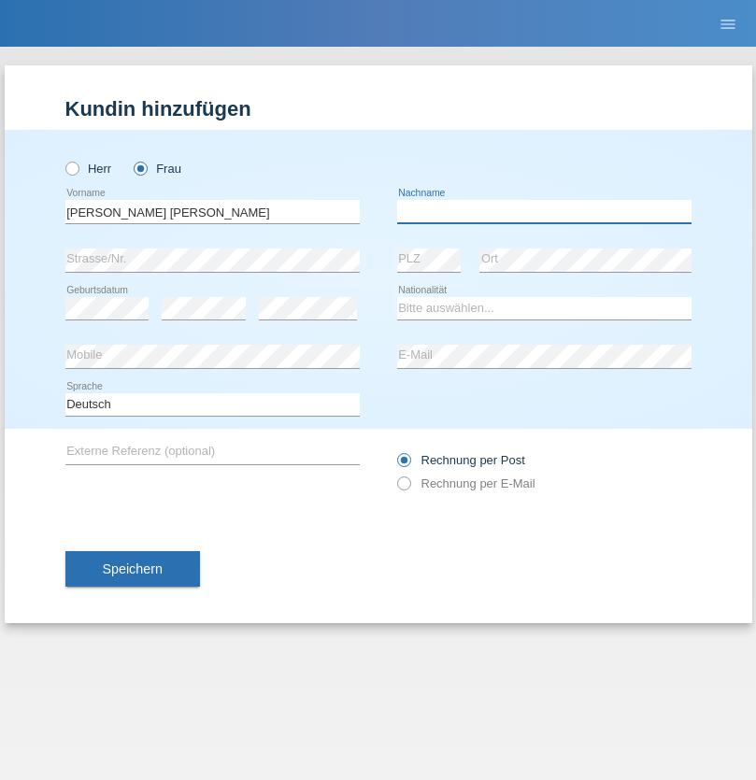
click at [544, 211] on input "text" at bounding box center [544, 211] width 294 height 23
type input "Knusel Campillo"
select select "CH"
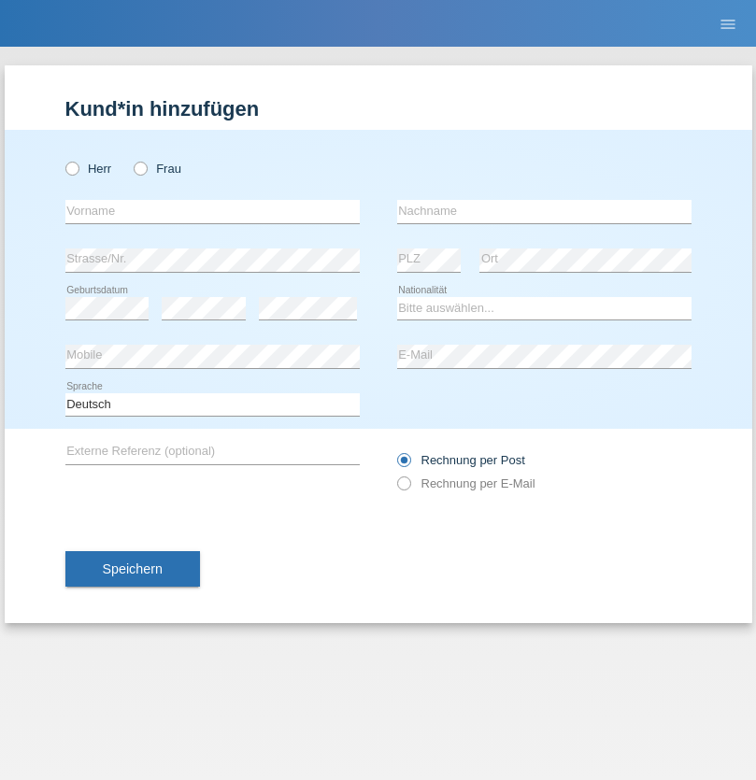
radio input "true"
click at [212, 211] on input "text" at bounding box center [212, 211] width 294 height 23
type input "Beqiri"
click at [544, 211] on input "text" at bounding box center [544, 211] width 294 height 23
type input "Shpresa"
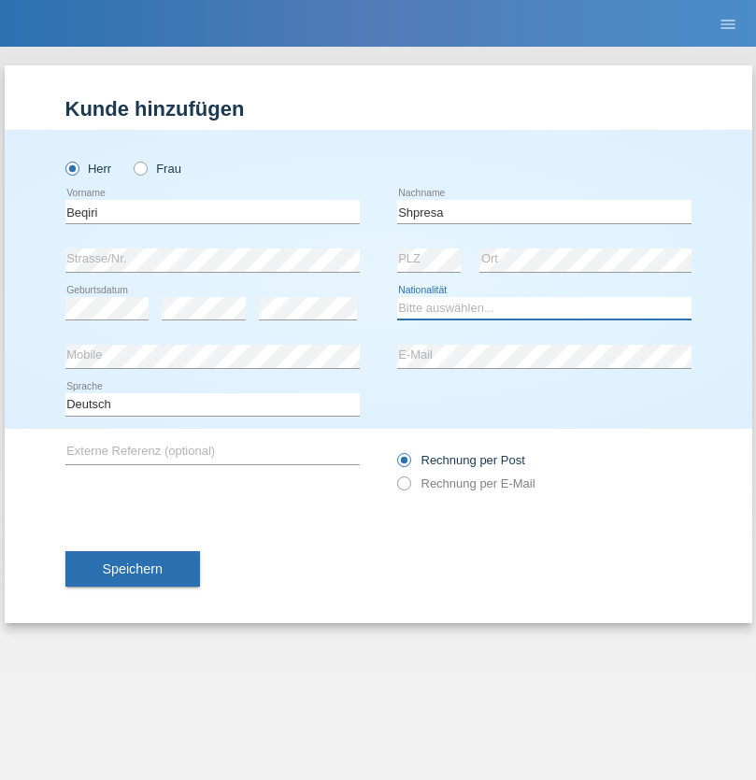
select select "XK"
select select "C"
select select "08"
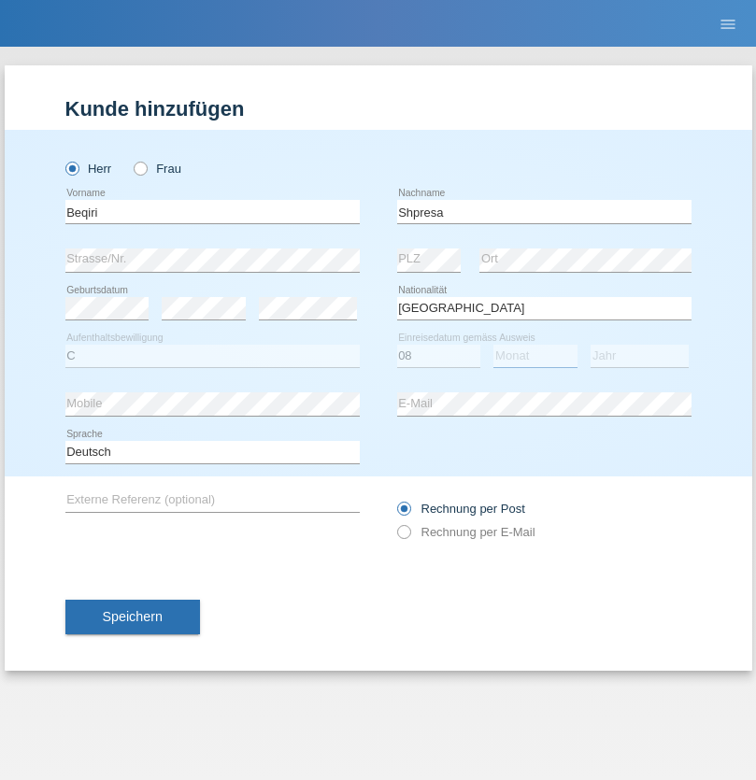
select select "02"
select select "1979"
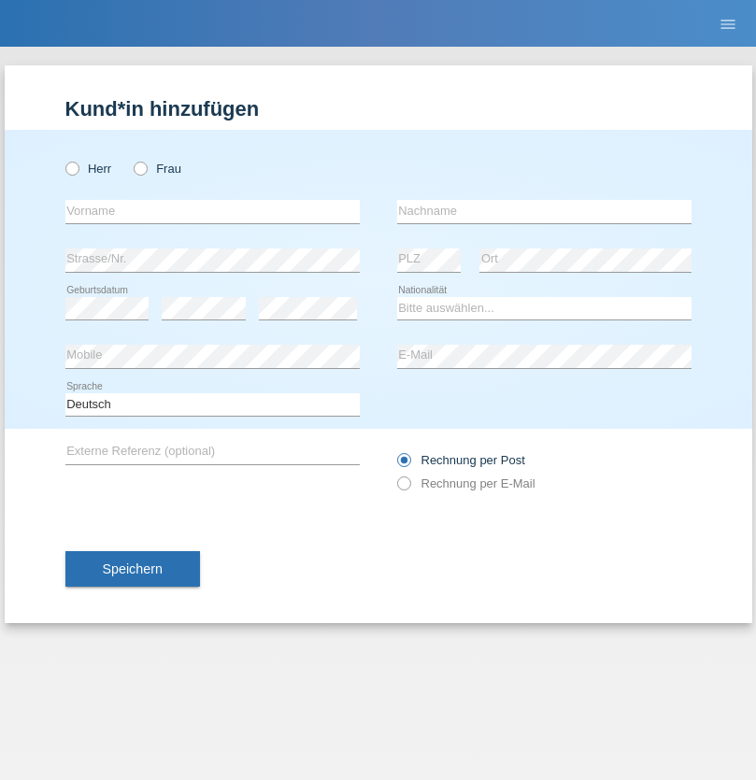
radio input "true"
click at [212, 211] on input "text" at bounding box center [212, 211] width 294 height 23
type input "Timo"
click at [544, 211] on input "text" at bounding box center [544, 211] width 294 height 23
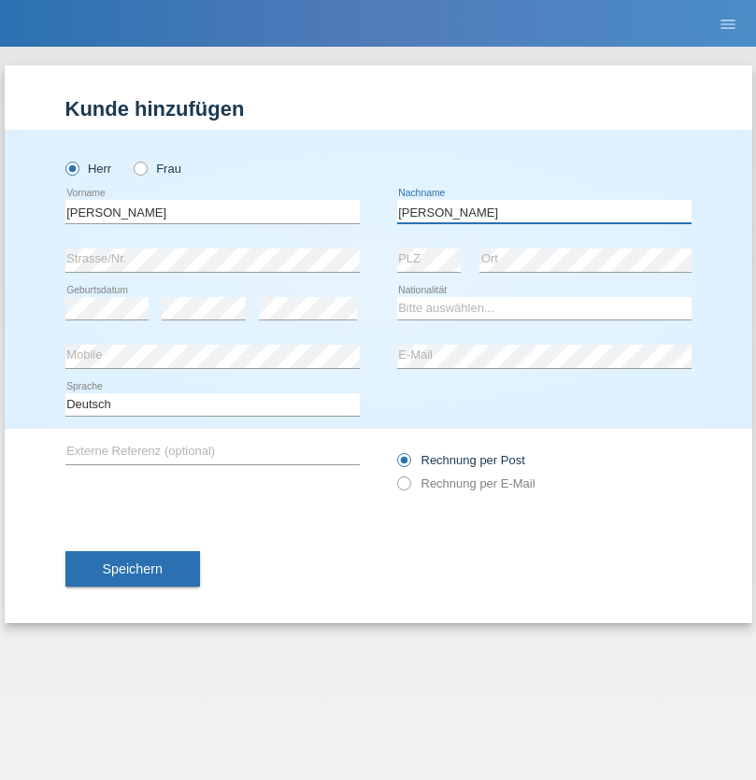
type input "Ledermann"
select select "CH"
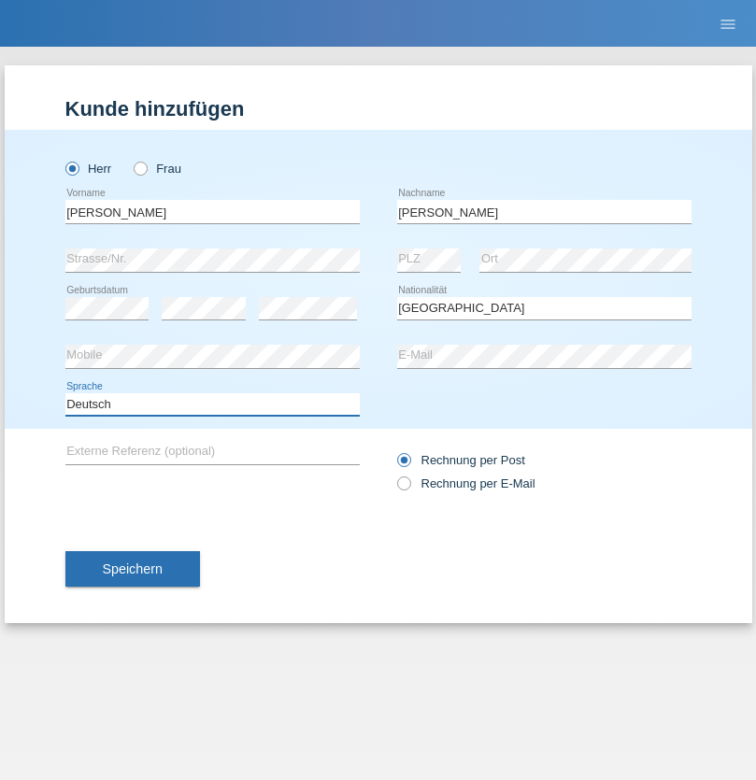
select select "en"
